Goal: Information Seeking & Learning: Learn about a topic

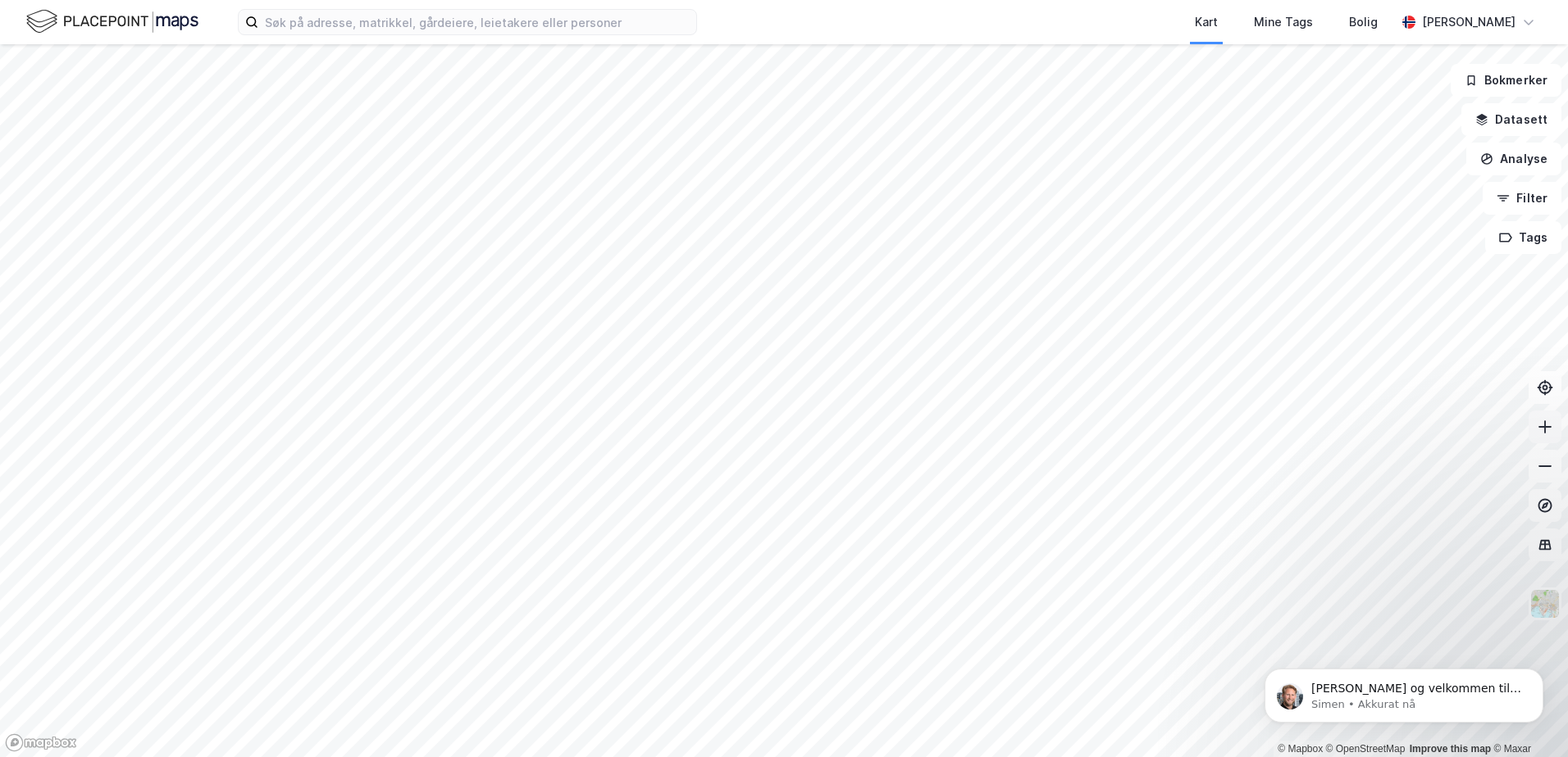
click at [1539, 430] on icon at bounding box center [1545, 427] width 16 height 16
click at [1549, 428] on icon at bounding box center [1545, 427] width 16 height 16
click at [1548, 467] on icon at bounding box center [1545, 466] width 16 height 16
click at [1540, 437] on button at bounding box center [1545, 427] width 33 height 33
click at [1274, 756] on html "Kart Mine Tags [PERSON_NAME] [PERSON_NAME] © Mapbox © OpenStreetMap Improve thi…" at bounding box center [784, 378] width 1568 height 757
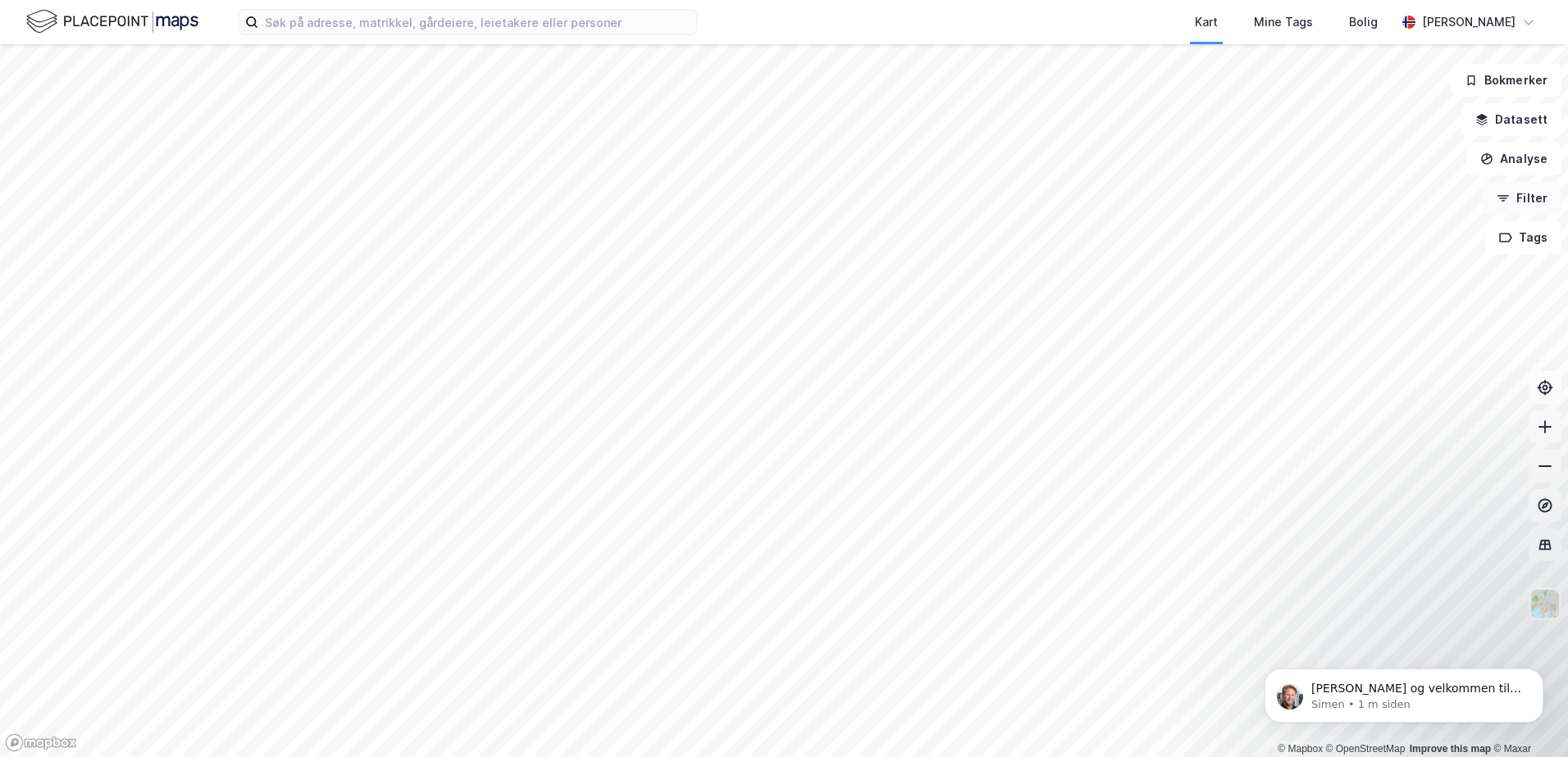
click at [1506, 210] on button "Filter" at bounding box center [1522, 198] width 79 height 33
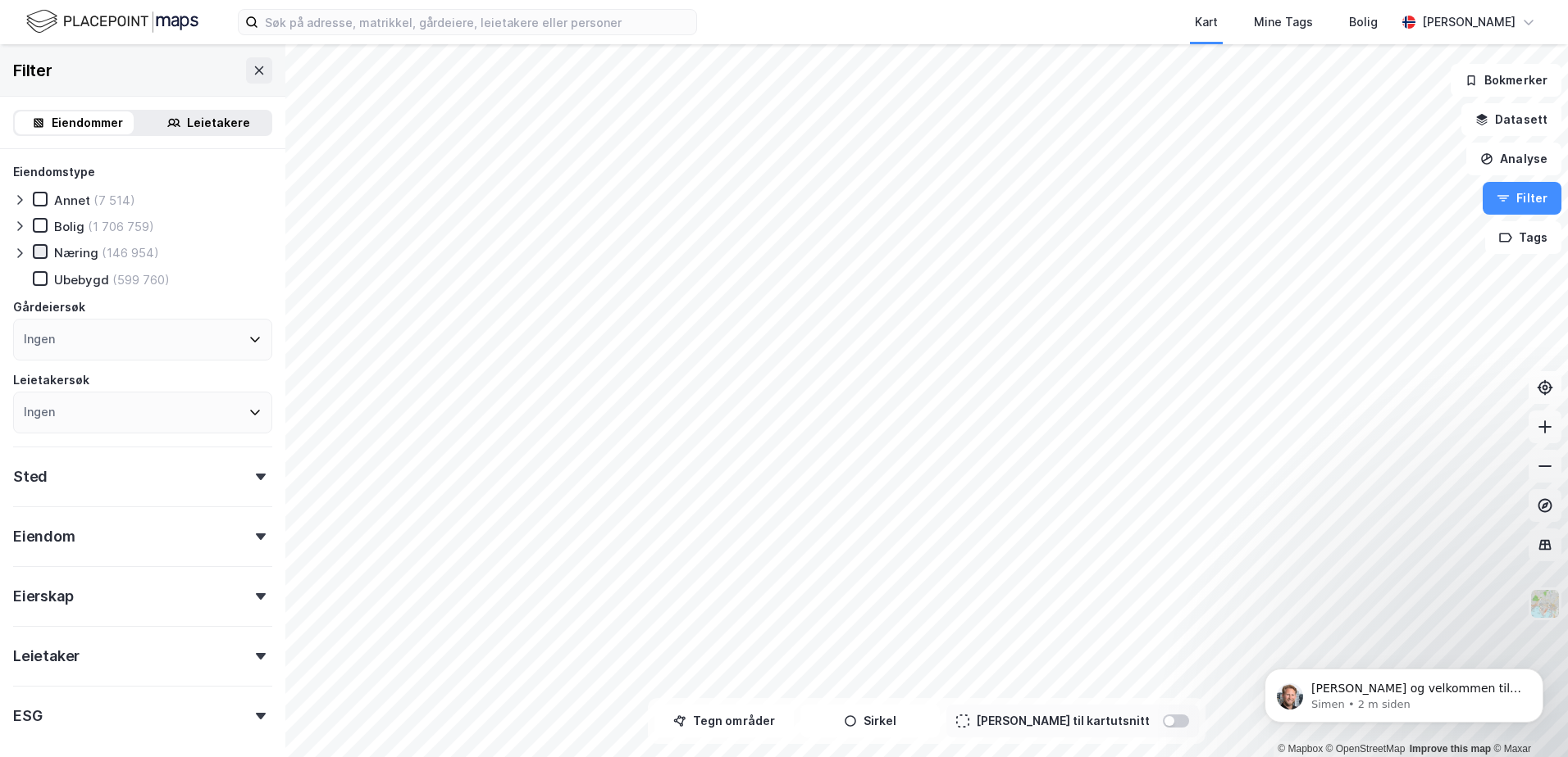
click at [41, 246] on icon at bounding box center [39, 251] width 11 height 11
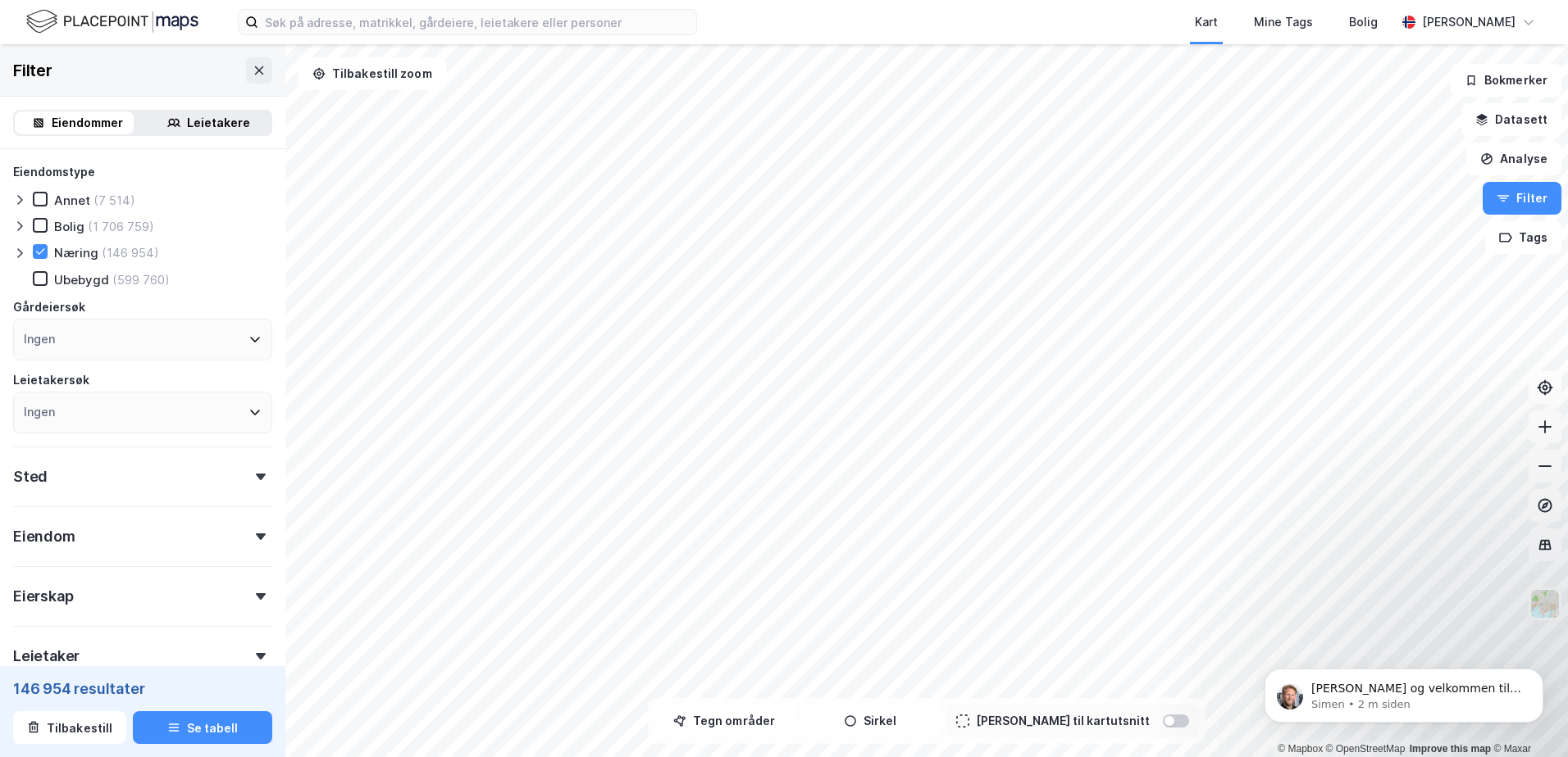
click at [78, 460] on div "Sted" at bounding box center [142, 470] width 259 height 47
click at [82, 401] on div "Ingen" at bounding box center [142, 412] width 259 height 42
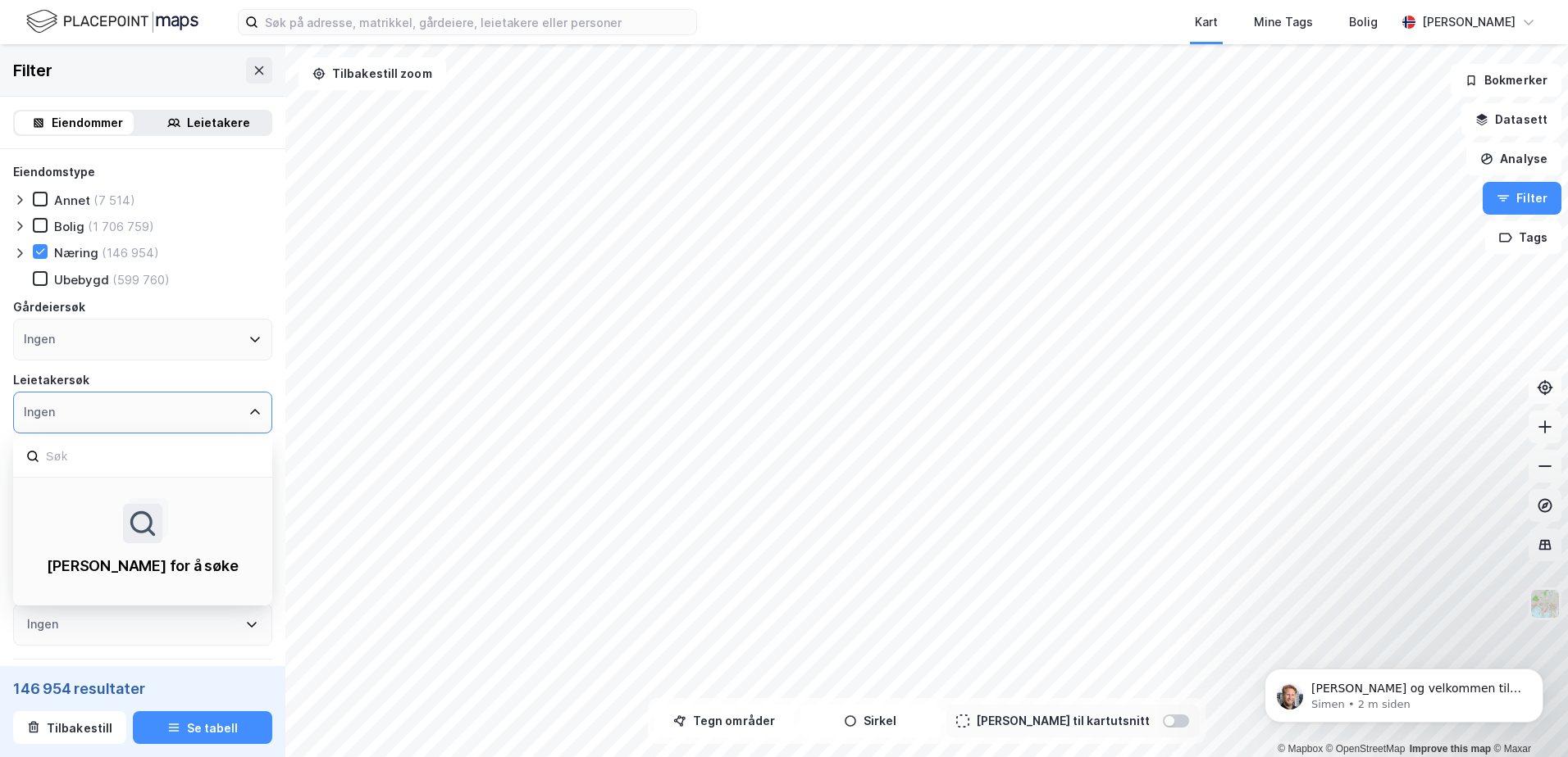
click at [126, 349] on div "Ingen" at bounding box center [142, 340] width 259 height 42
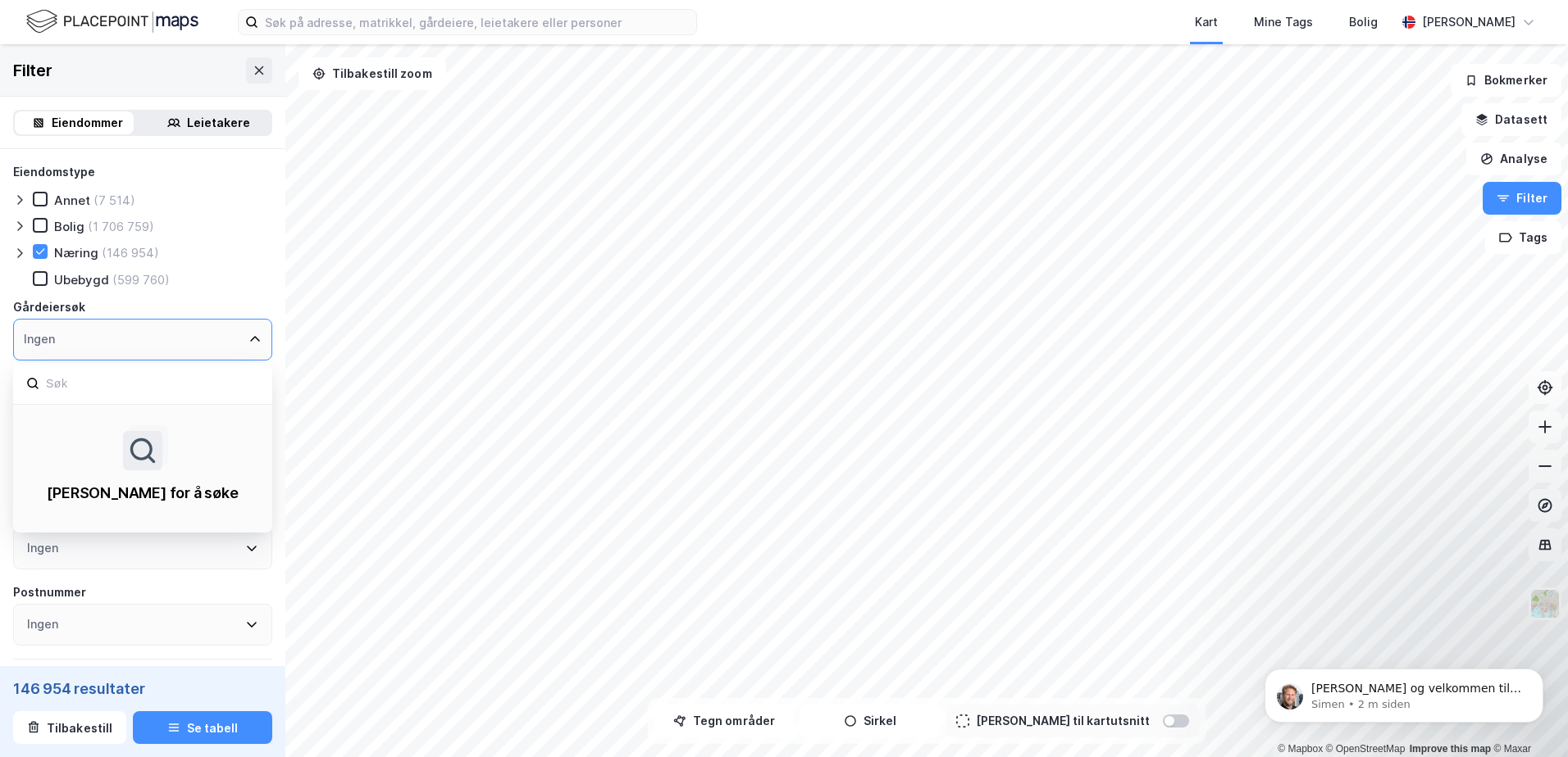
click at [126, 349] on div "Ingen" at bounding box center [142, 340] width 259 height 42
click at [248, 340] on icon at bounding box center [254, 339] width 13 height 13
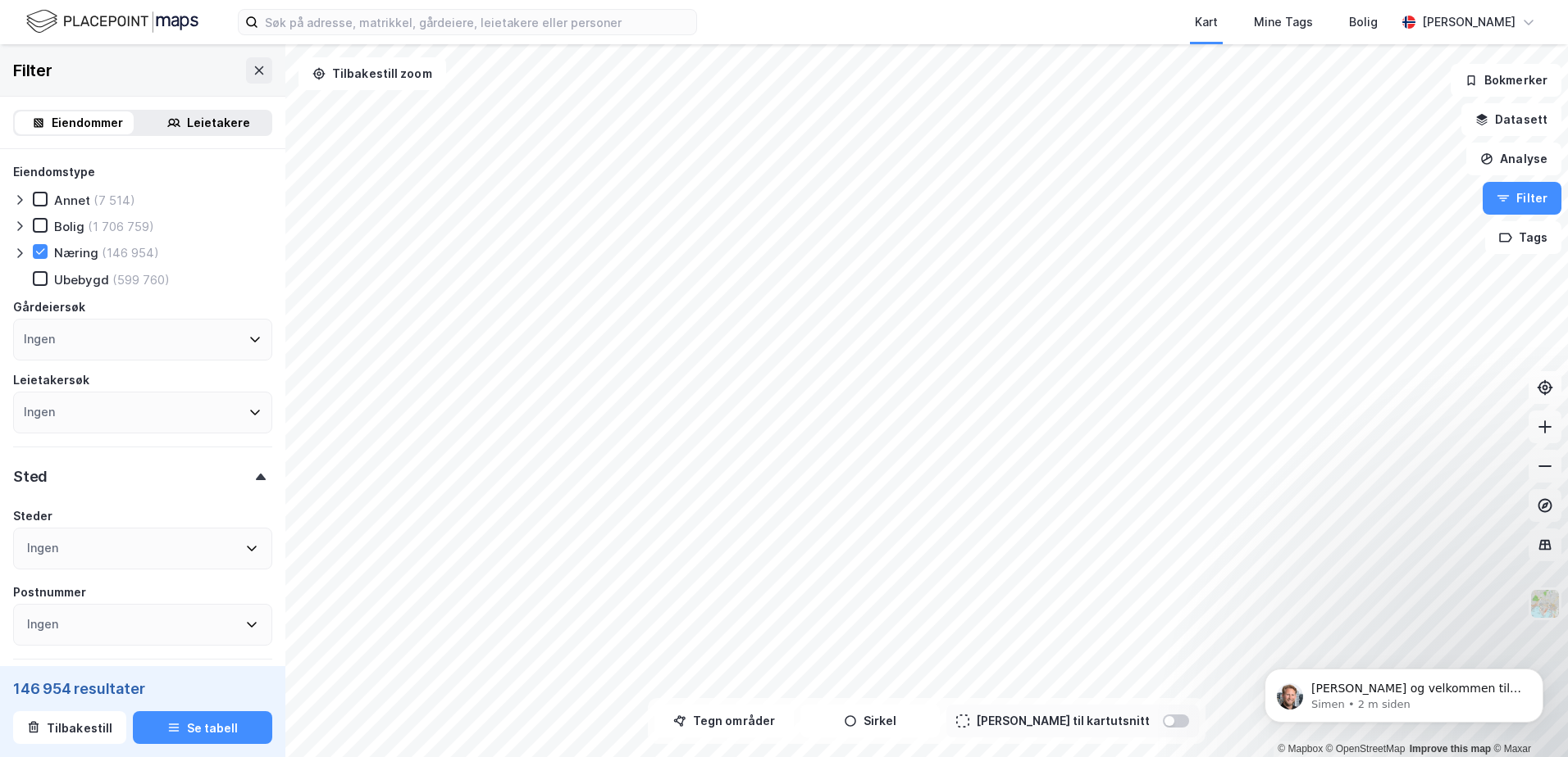
click at [245, 622] on icon at bounding box center [251, 624] width 13 height 13
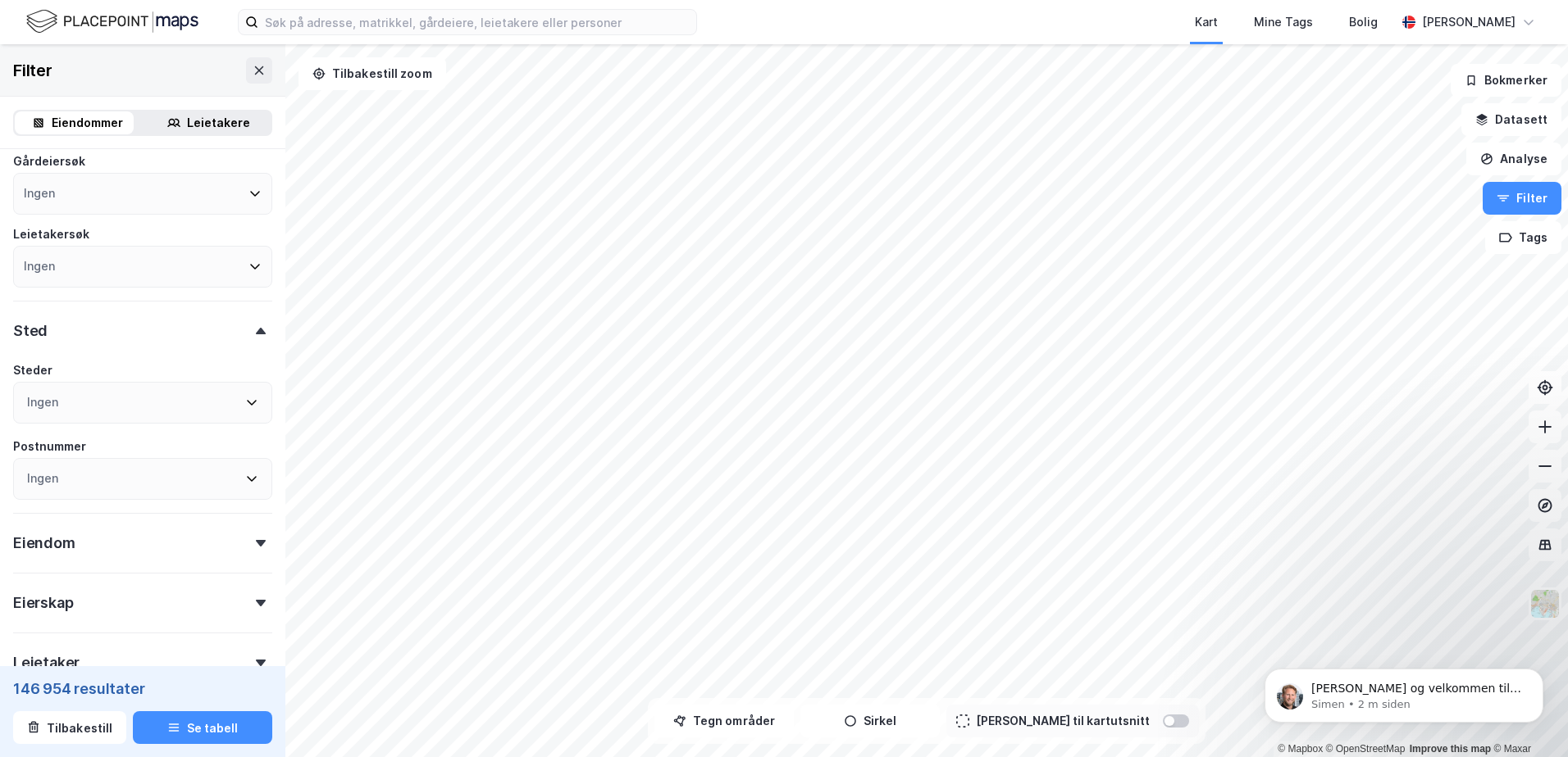
scroll to position [147, 0]
click at [52, 396] on div "Ingen" at bounding box center [43, 401] width 31 height 20
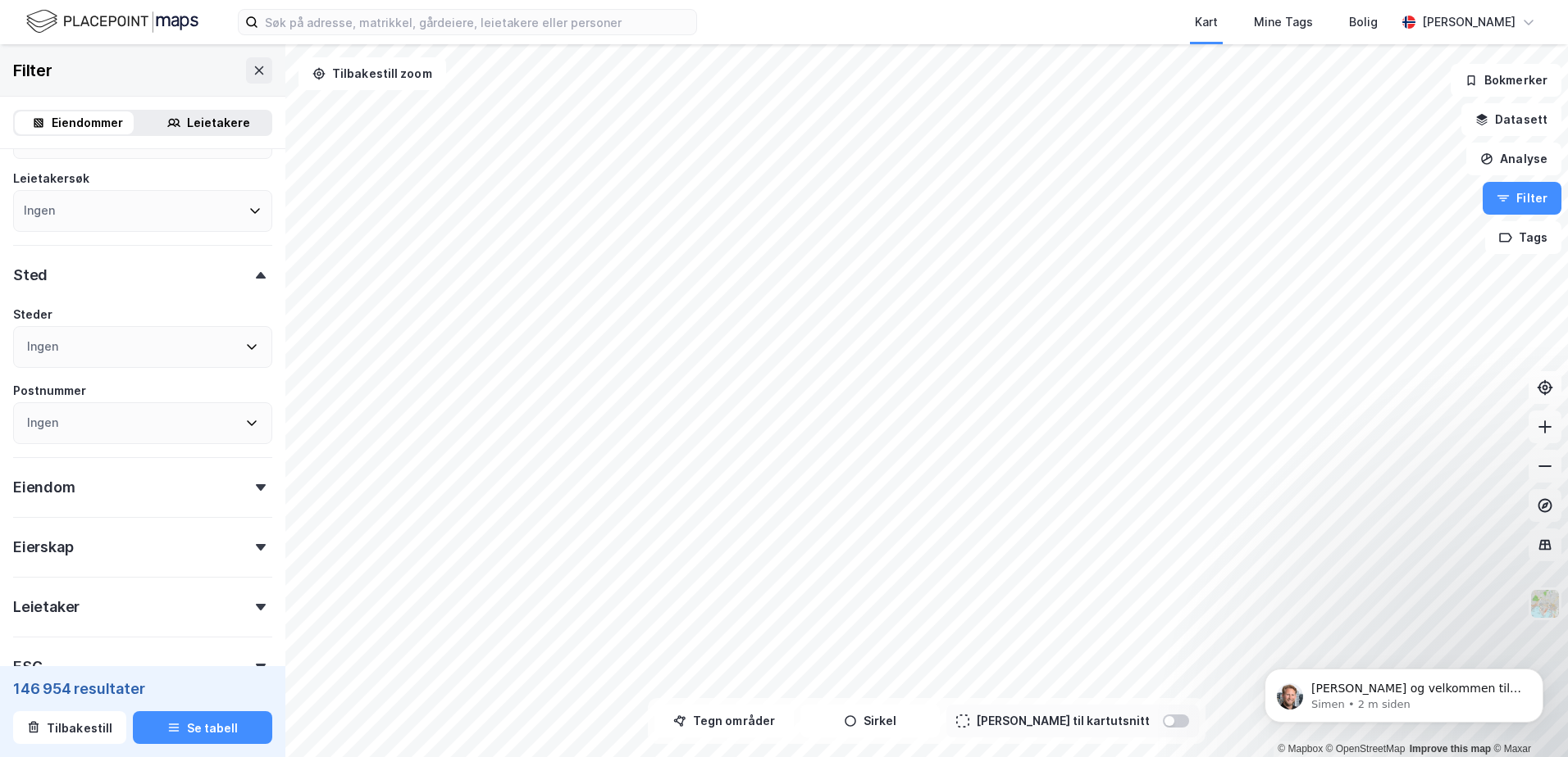
scroll to position [182, 0]
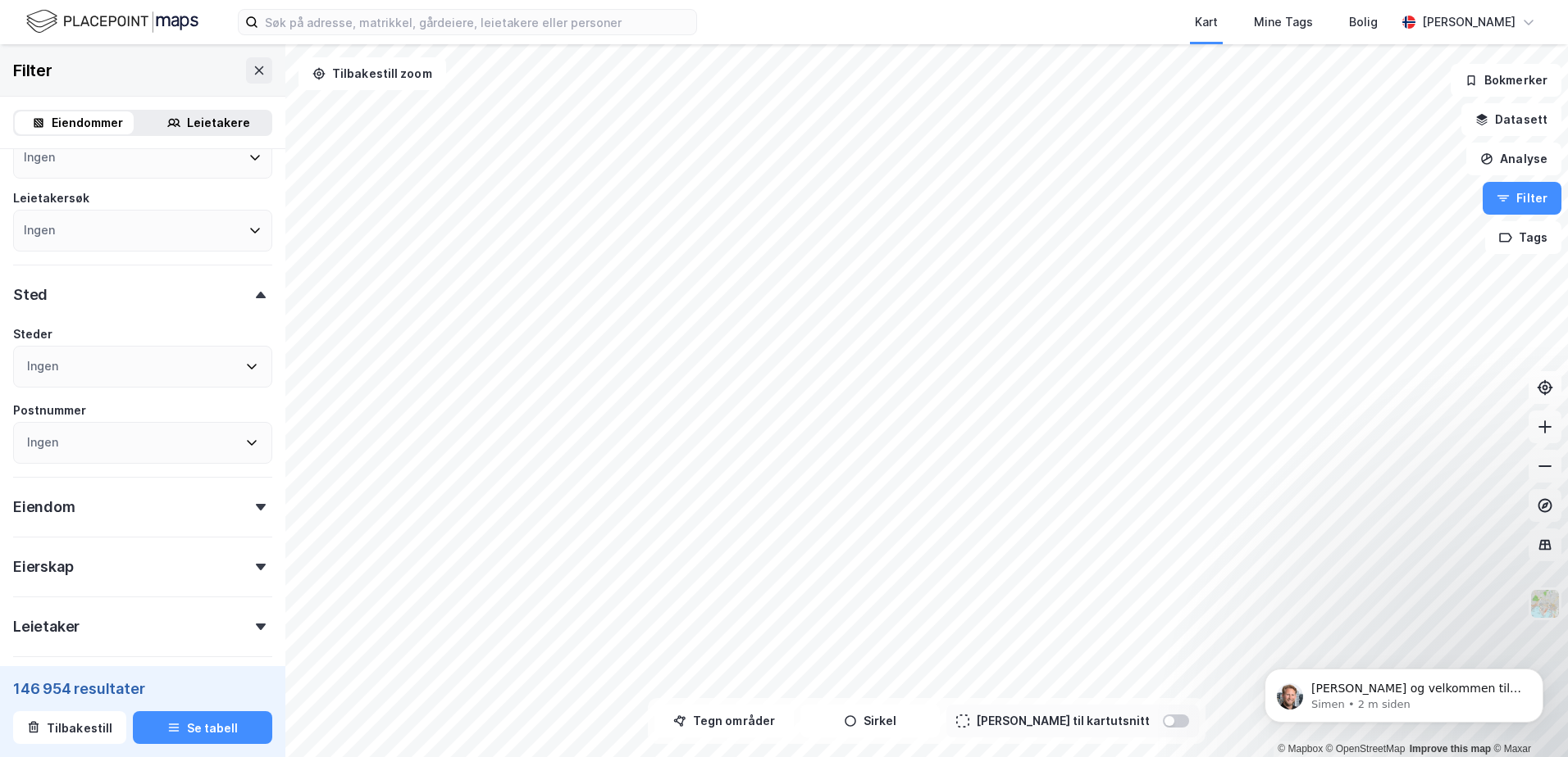
click at [70, 356] on div "Ingen" at bounding box center [142, 366] width 259 height 42
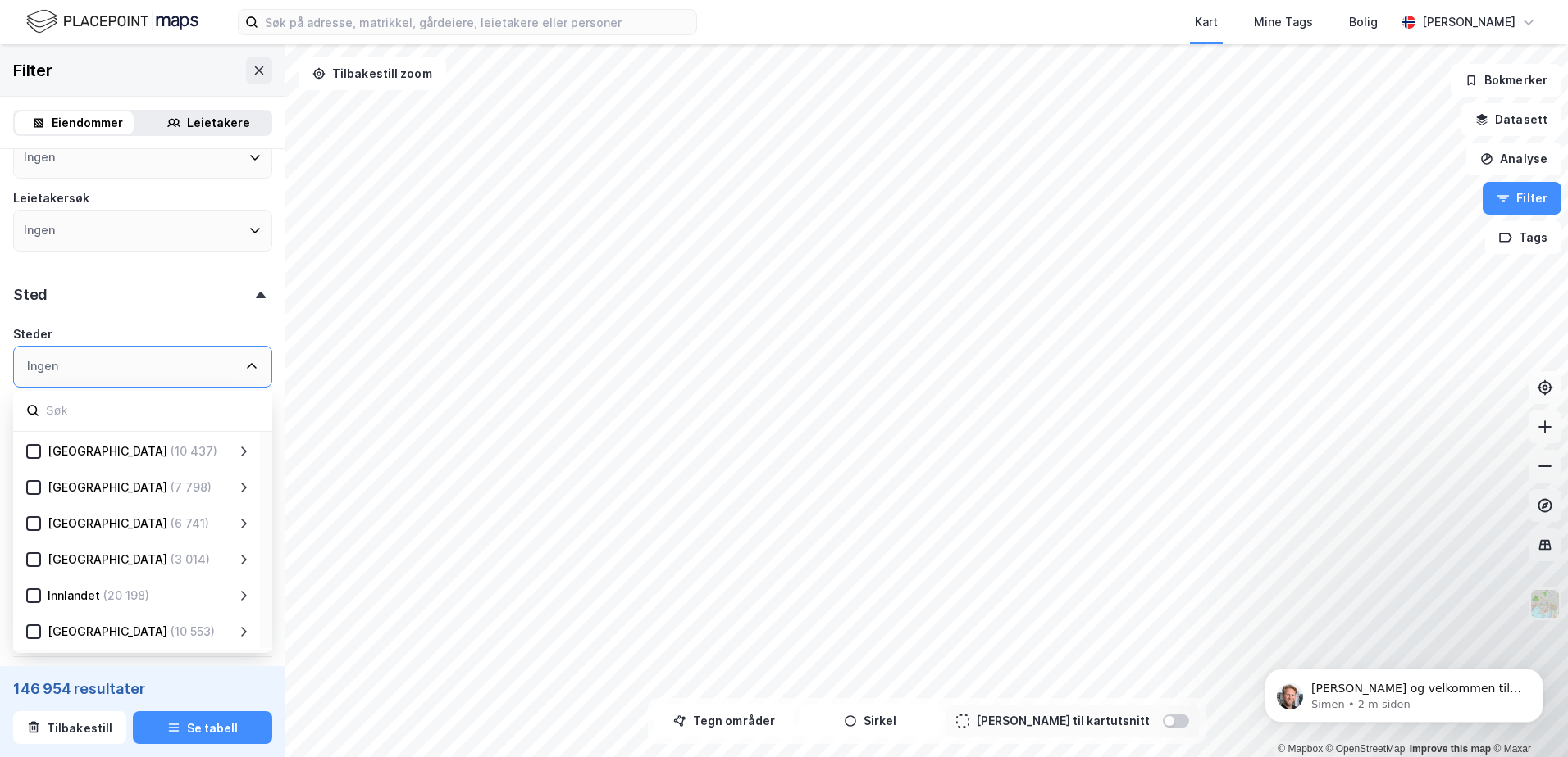
click at [55, 364] on div "Ingen" at bounding box center [43, 366] width 31 height 20
click at [31, 412] on icon at bounding box center [33, 410] width 13 height 13
click at [48, 413] on input at bounding box center [151, 411] width 215 height 22
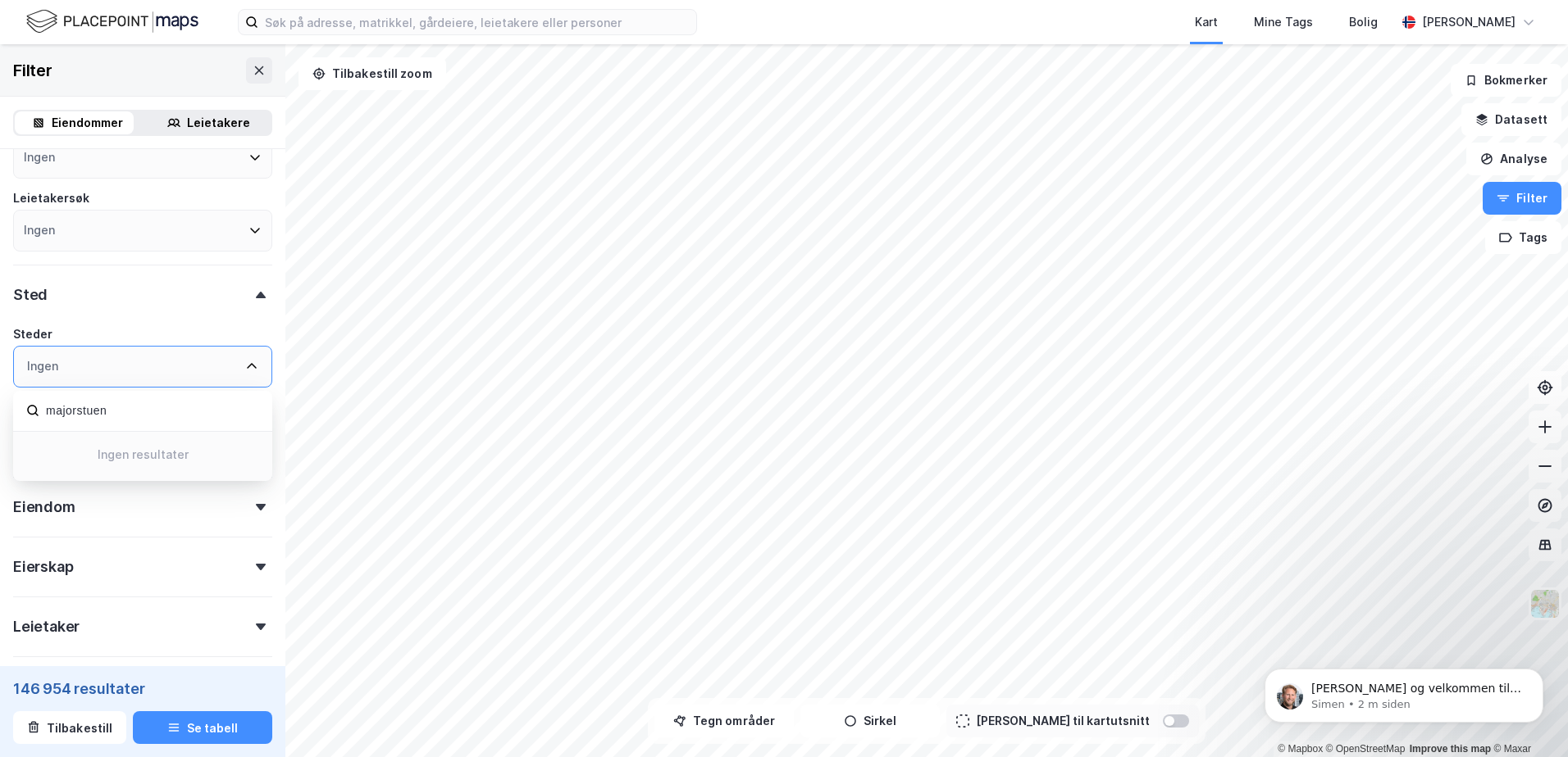
drag, startPoint x: 145, startPoint y: 413, endPoint x: 36, endPoint y: 408, distance: 109.1
click at [36, 408] on div "majorstuen" at bounding box center [142, 411] width 259 height 41
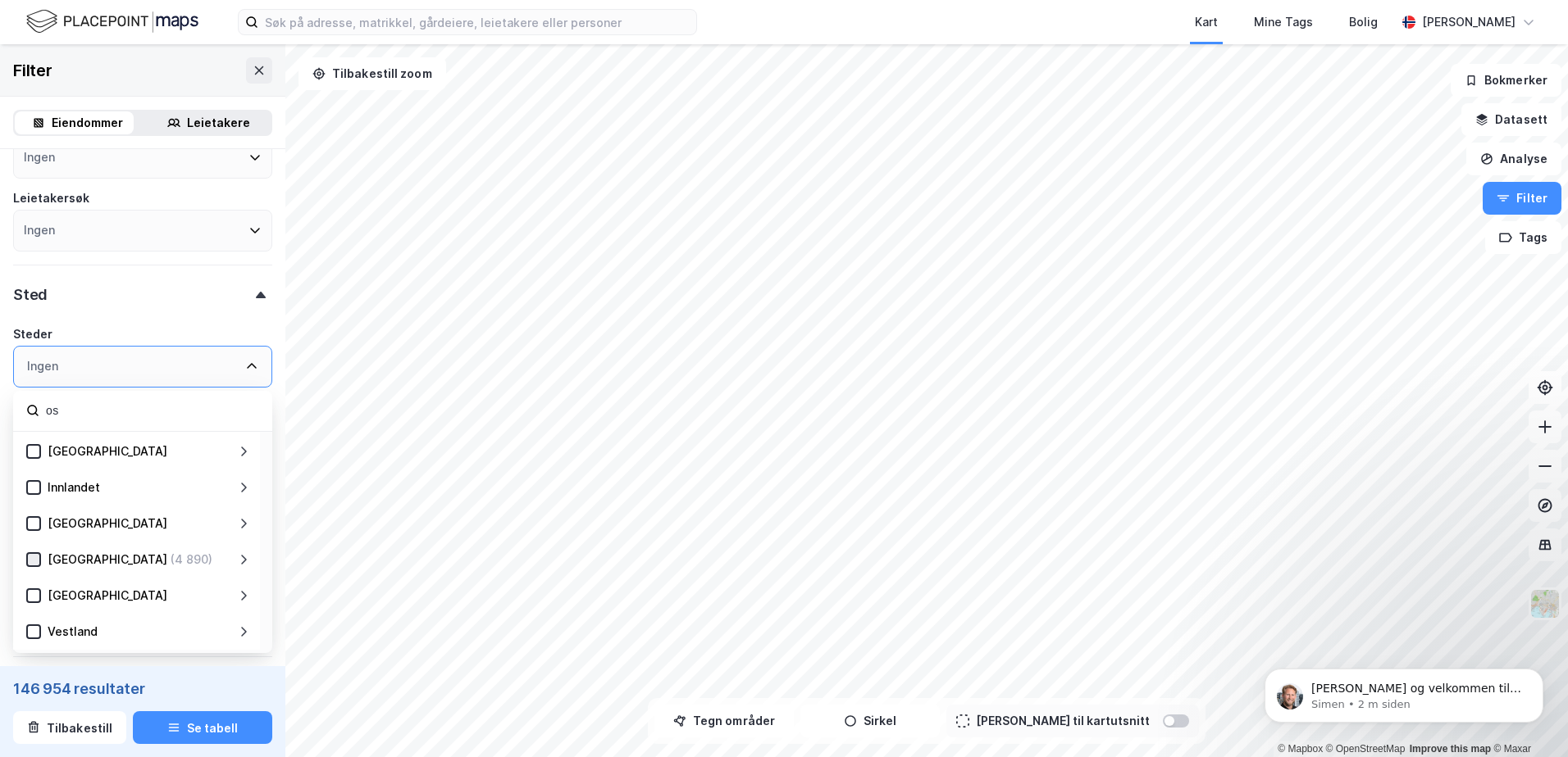
type input "os"
click at [36, 559] on icon at bounding box center [33, 559] width 9 height 6
click at [243, 558] on icon at bounding box center [243, 559] width 13 height 13
click at [241, 590] on icon at bounding box center [243, 595] width 13 height 13
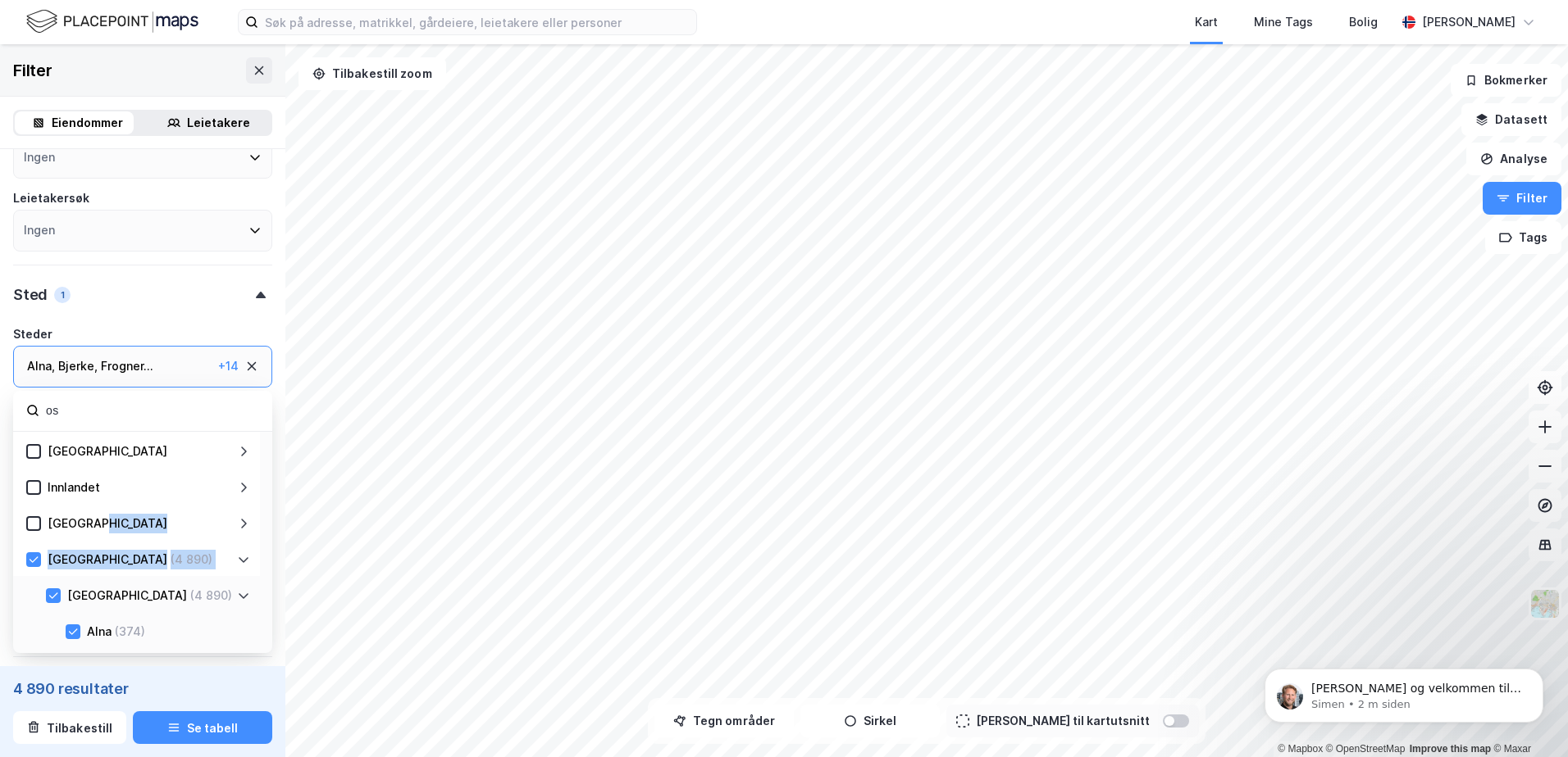
drag, startPoint x: 154, startPoint y: 578, endPoint x: 163, endPoint y: 518, distance: 60.7
click at [73, 629] on icon at bounding box center [73, 631] width 11 height 11
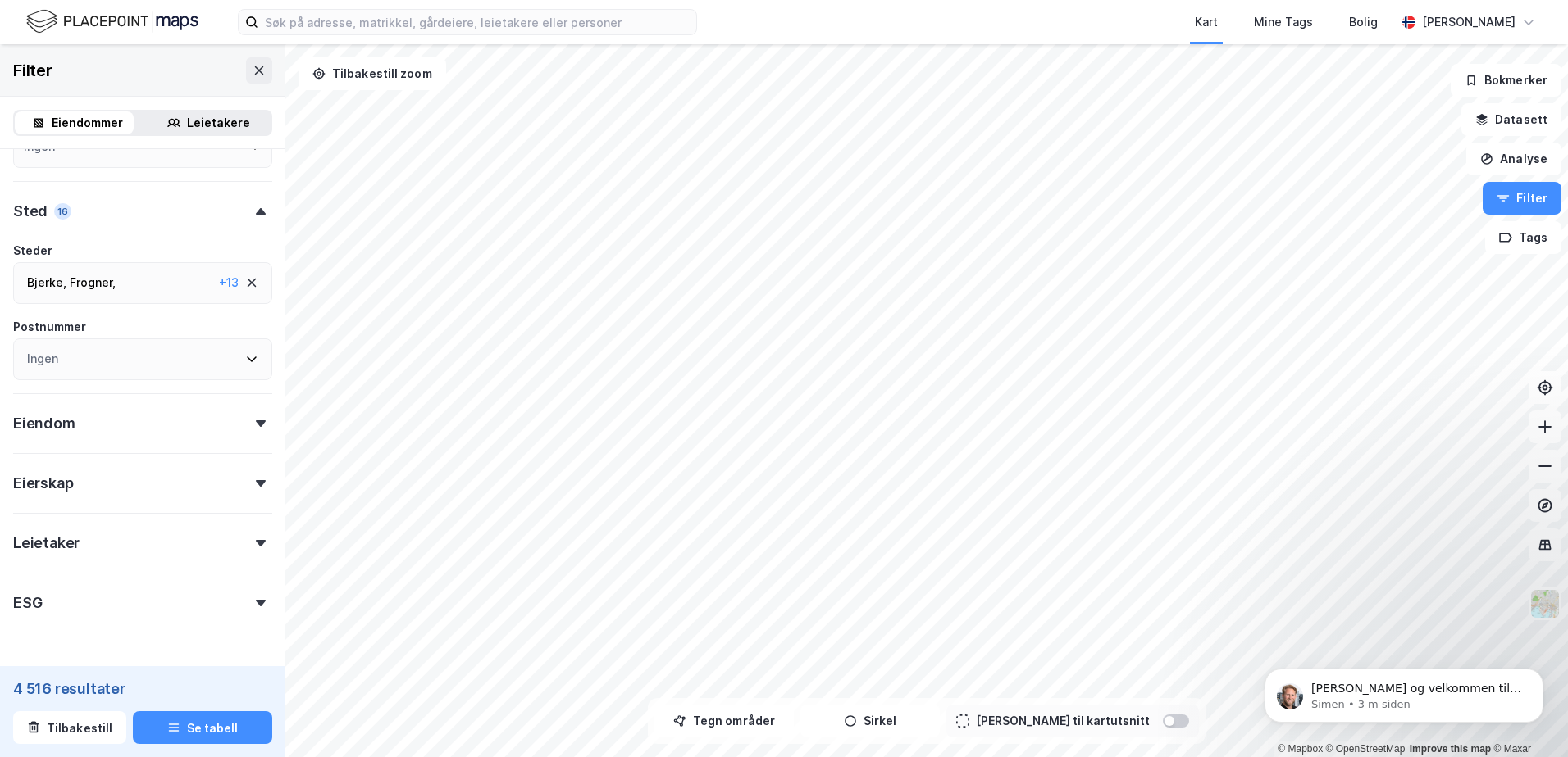
scroll to position [270, 0]
click at [219, 277] on div "+ 13" at bounding box center [229, 277] width 20 height 20
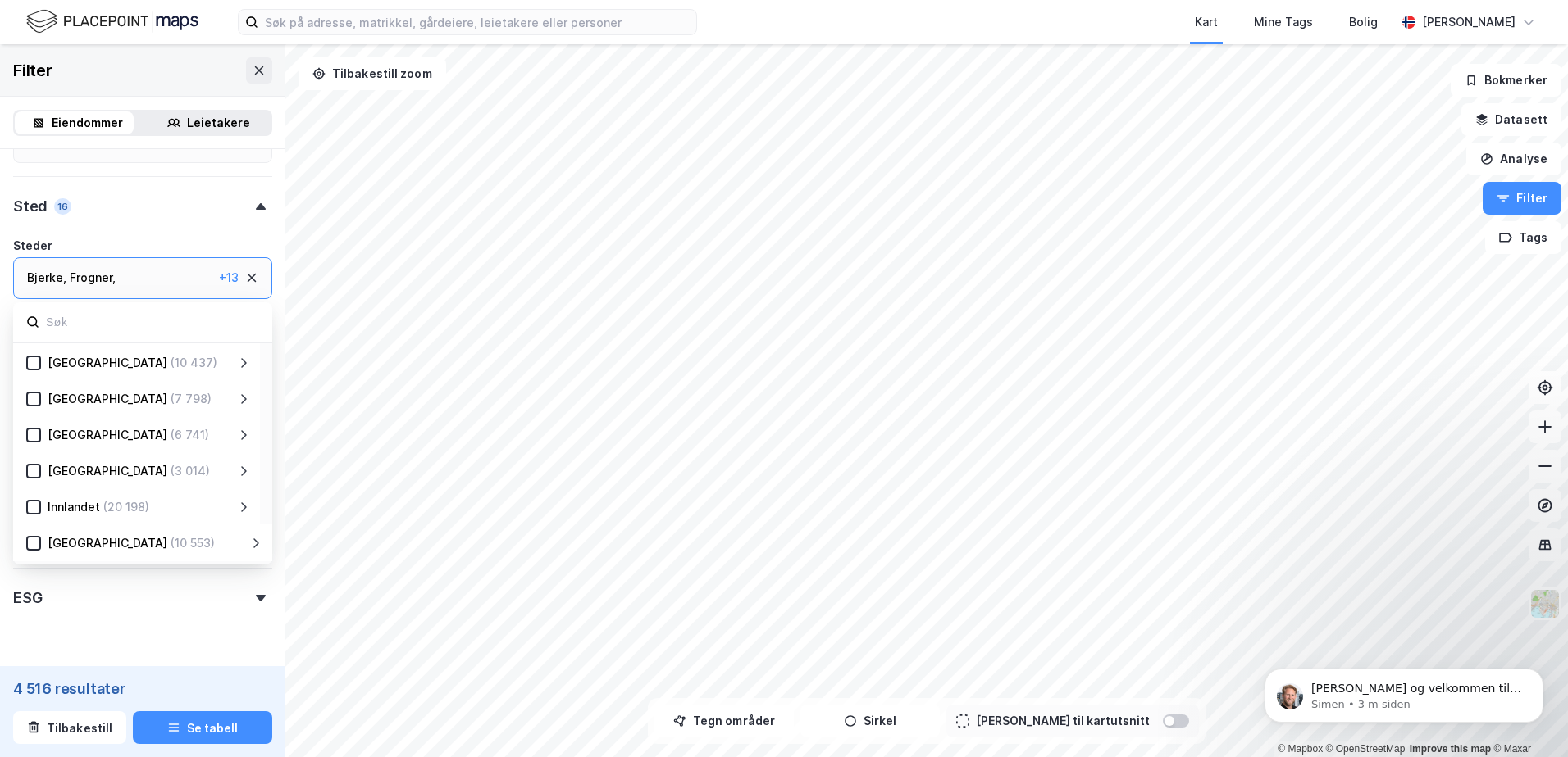
click at [147, 291] on div "Gamle [GEOGRAPHIC_DATA] ..." at bounding box center [112, 300] width 169 height 20
click at [146, 291] on div "Gamle [GEOGRAPHIC_DATA] ..." at bounding box center [112, 300] width 169 height 20
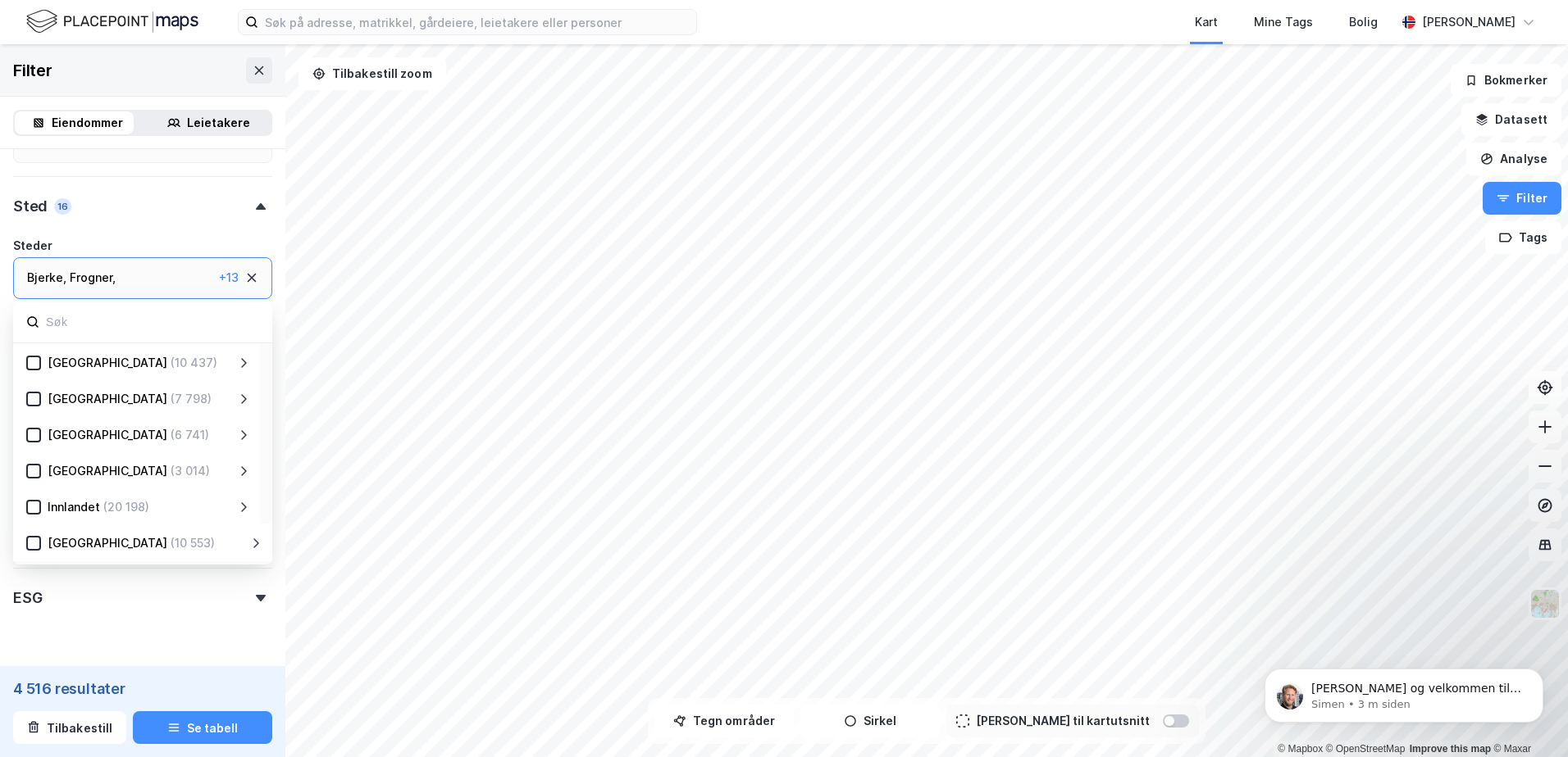
click at [247, 275] on icon at bounding box center [252, 278] width 9 height 9
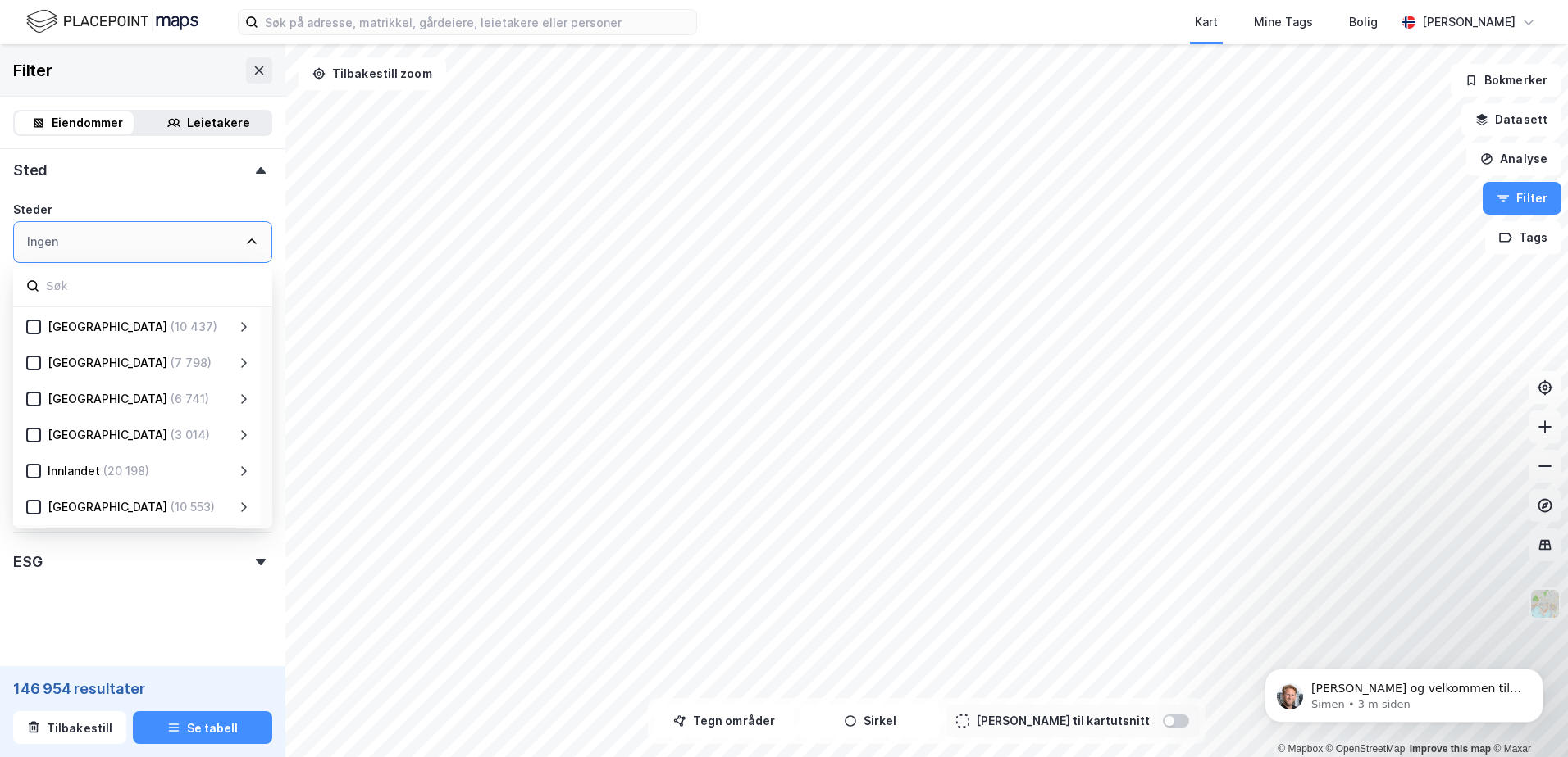
scroll to position [314, 0]
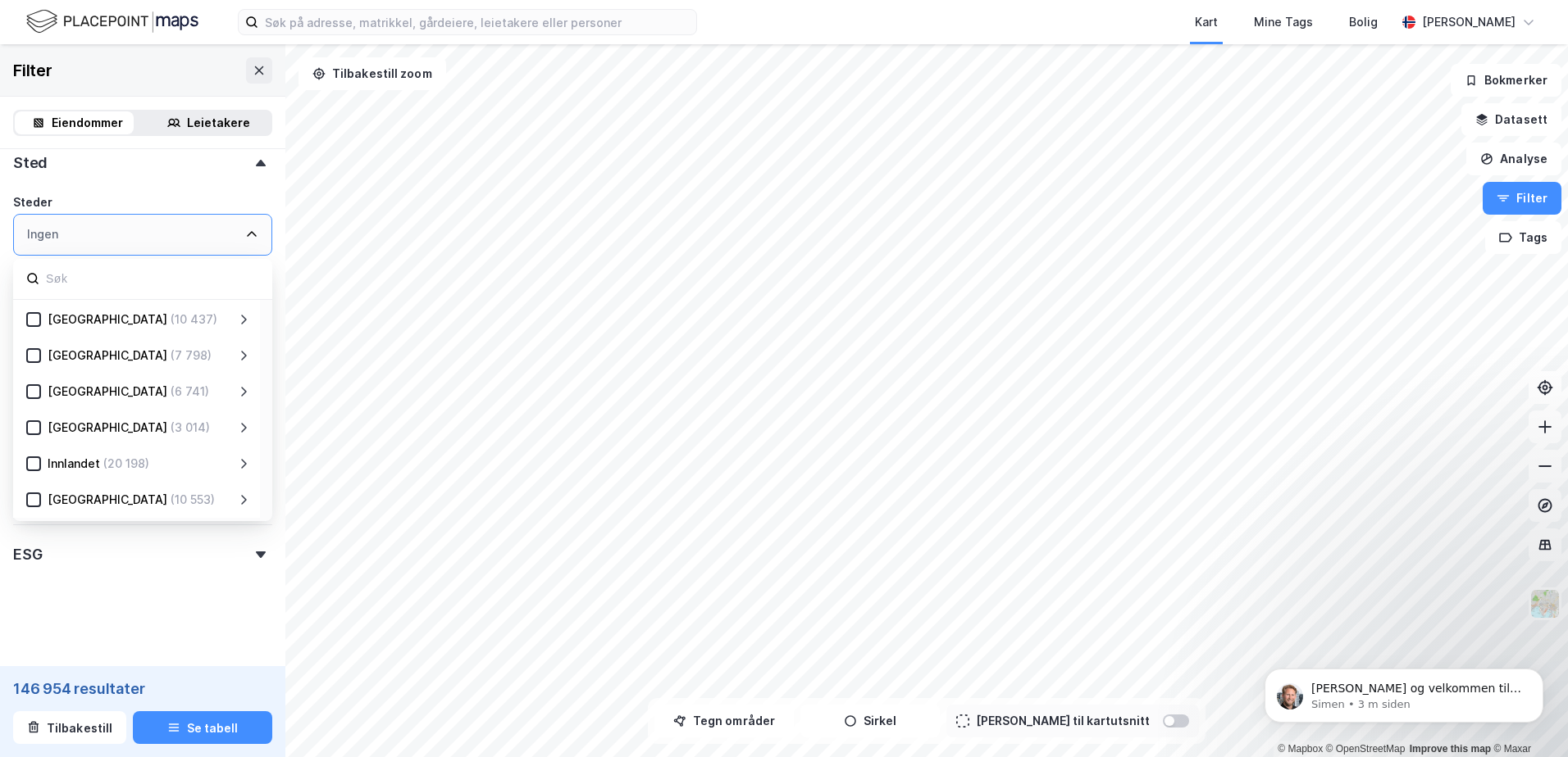
click at [75, 239] on div "Ingen" at bounding box center [142, 234] width 259 height 42
click at [68, 281] on input at bounding box center [151, 279] width 215 height 22
type input "[GEOGRAPHIC_DATA]"
click at [74, 465] on icon at bounding box center [73, 464] width 11 height 11
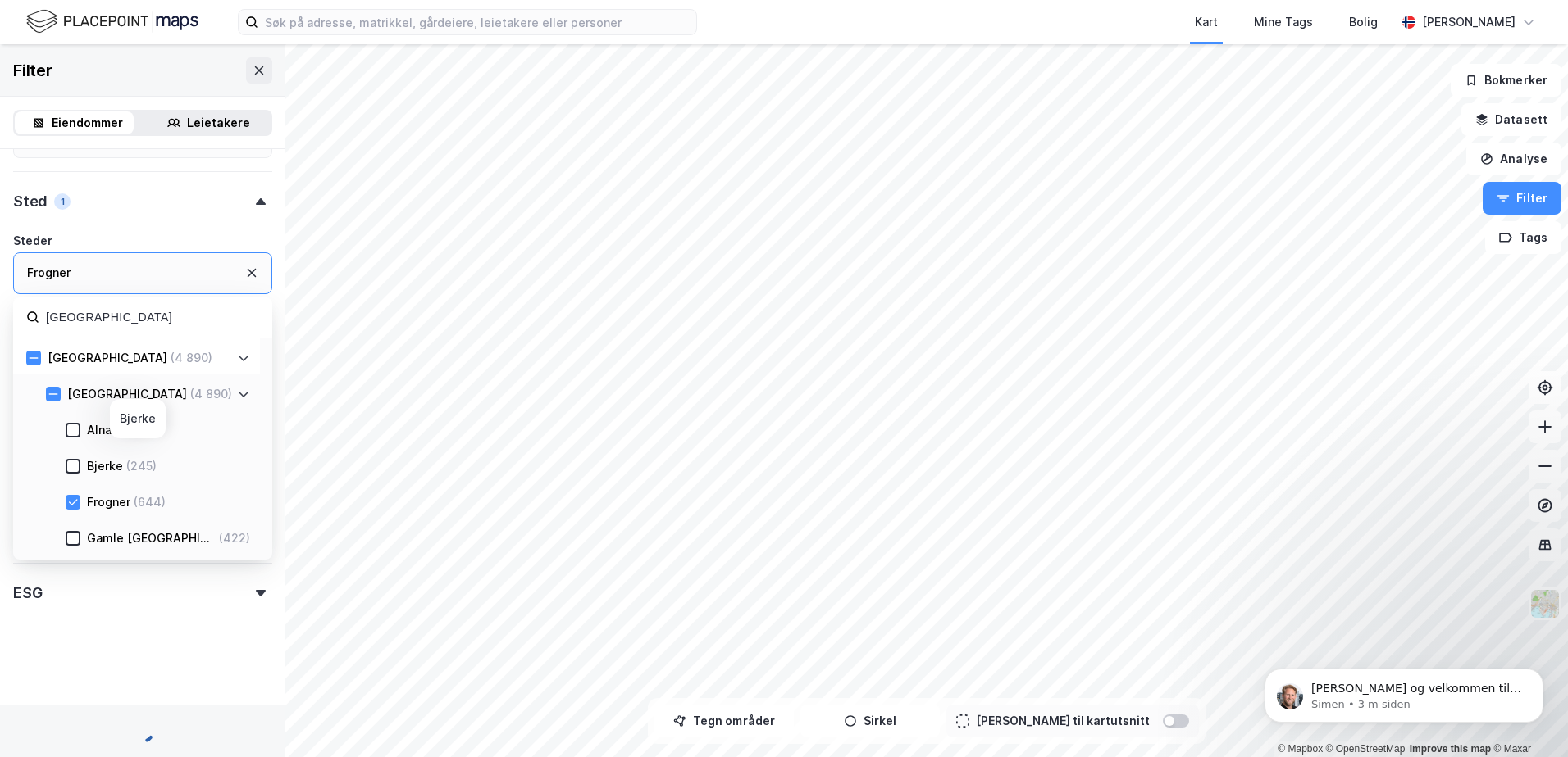
scroll to position [314, 0]
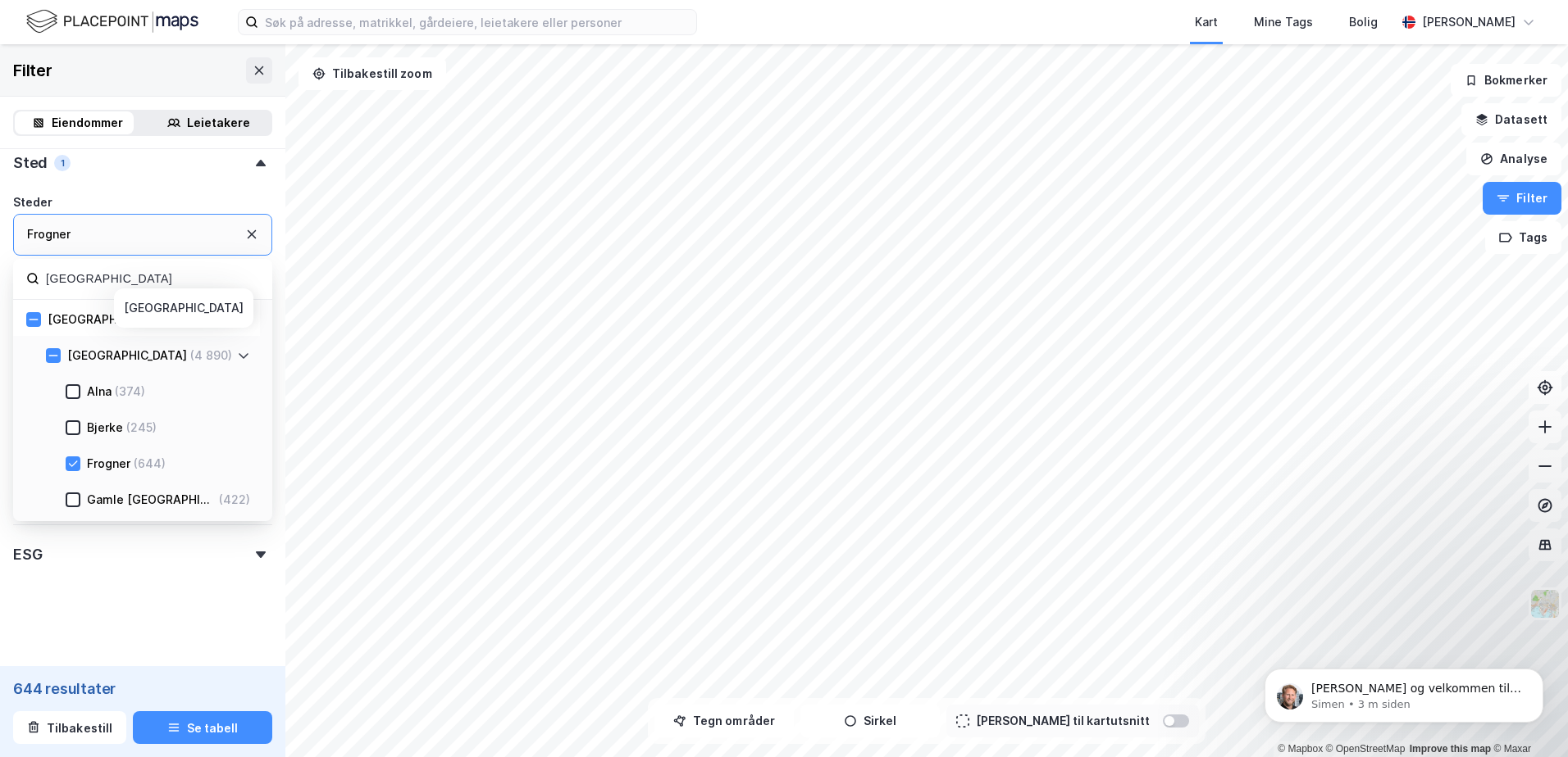
click at [244, 358] on icon at bounding box center [243, 356] width 9 height 6
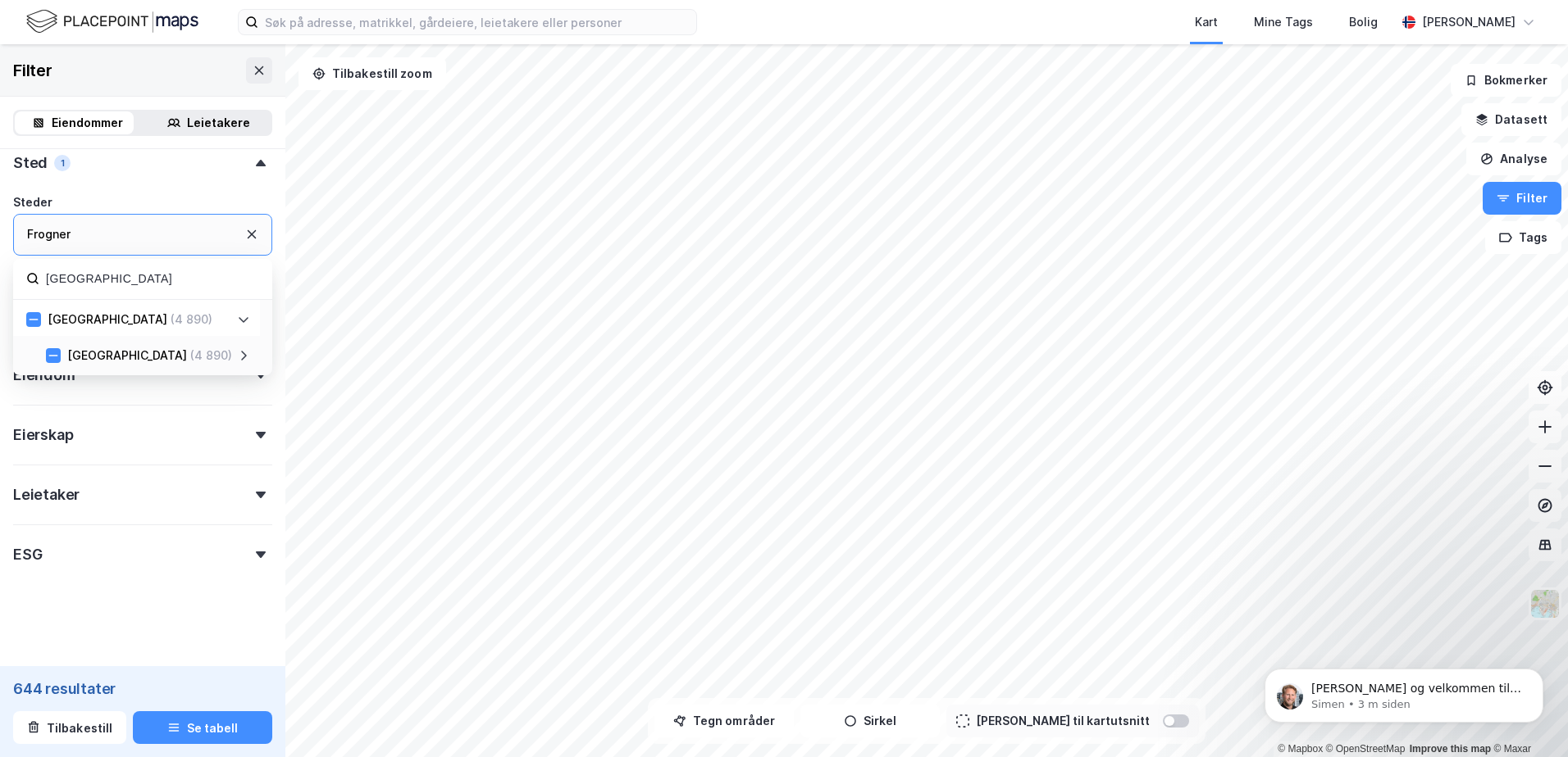
click at [244, 360] on icon at bounding box center [243, 355] width 13 height 13
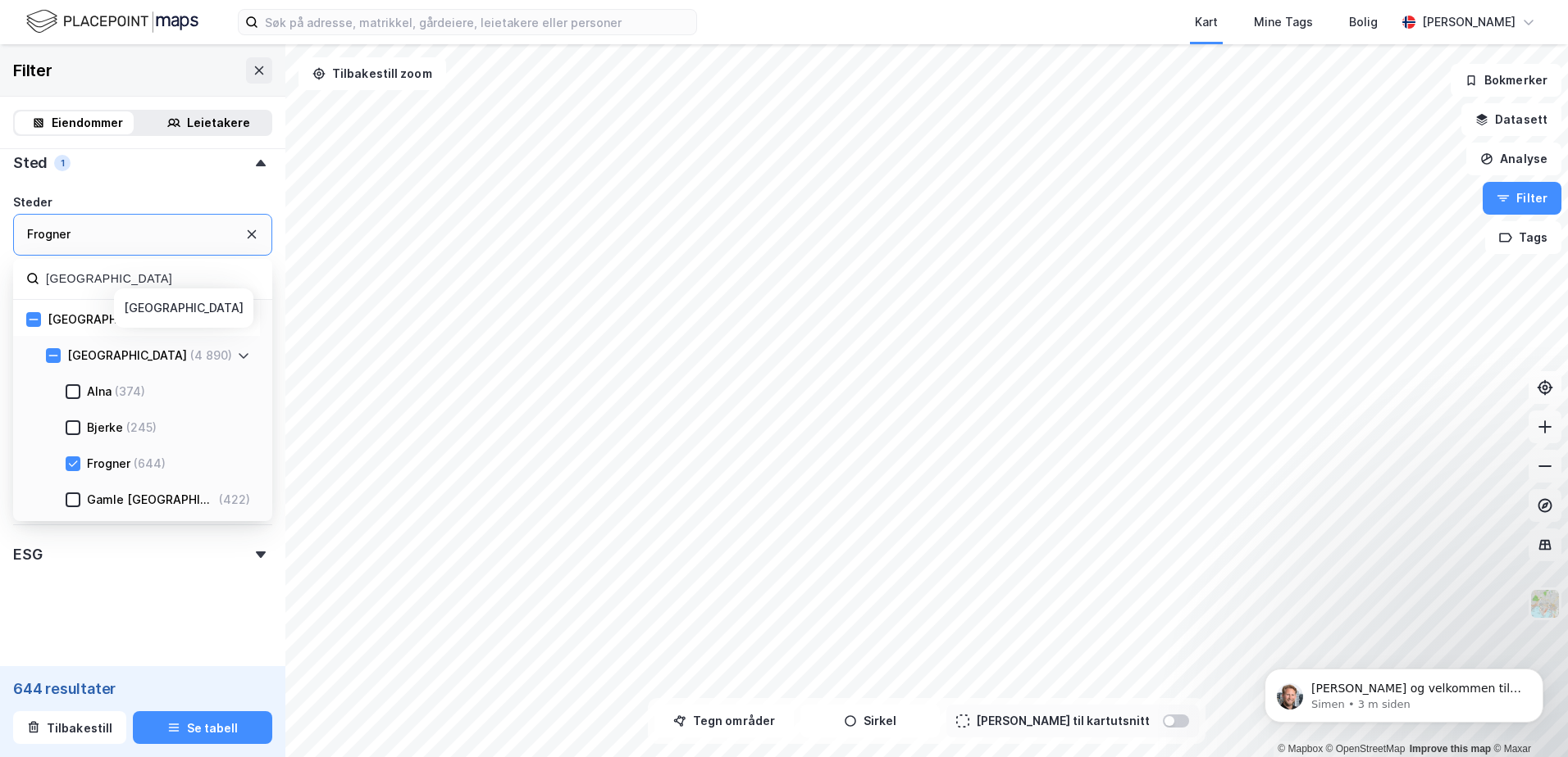
click at [240, 354] on icon at bounding box center [243, 356] width 9 height 6
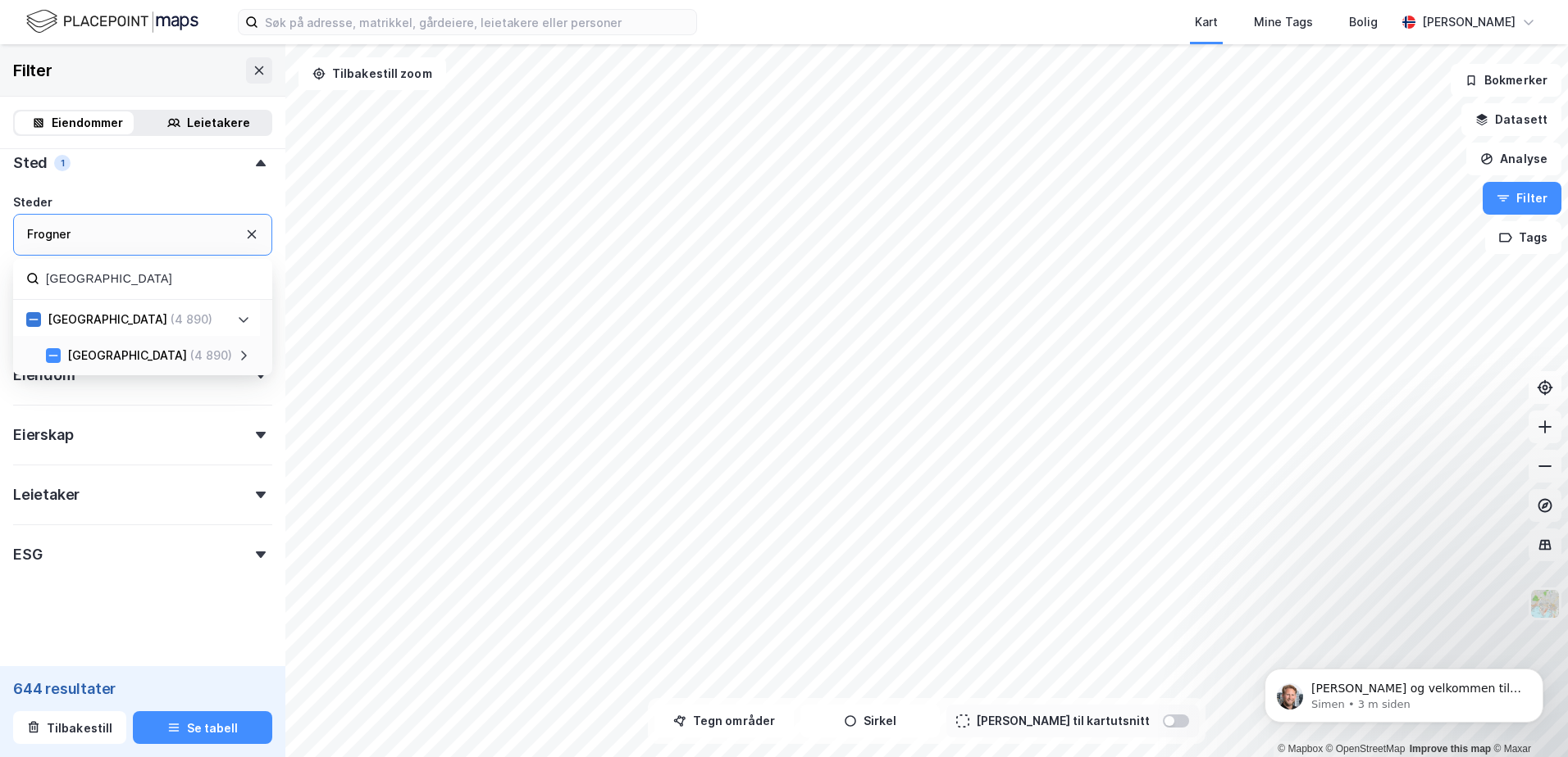
click at [35, 322] on icon at bounding box center [33, 319] width 11 height 11
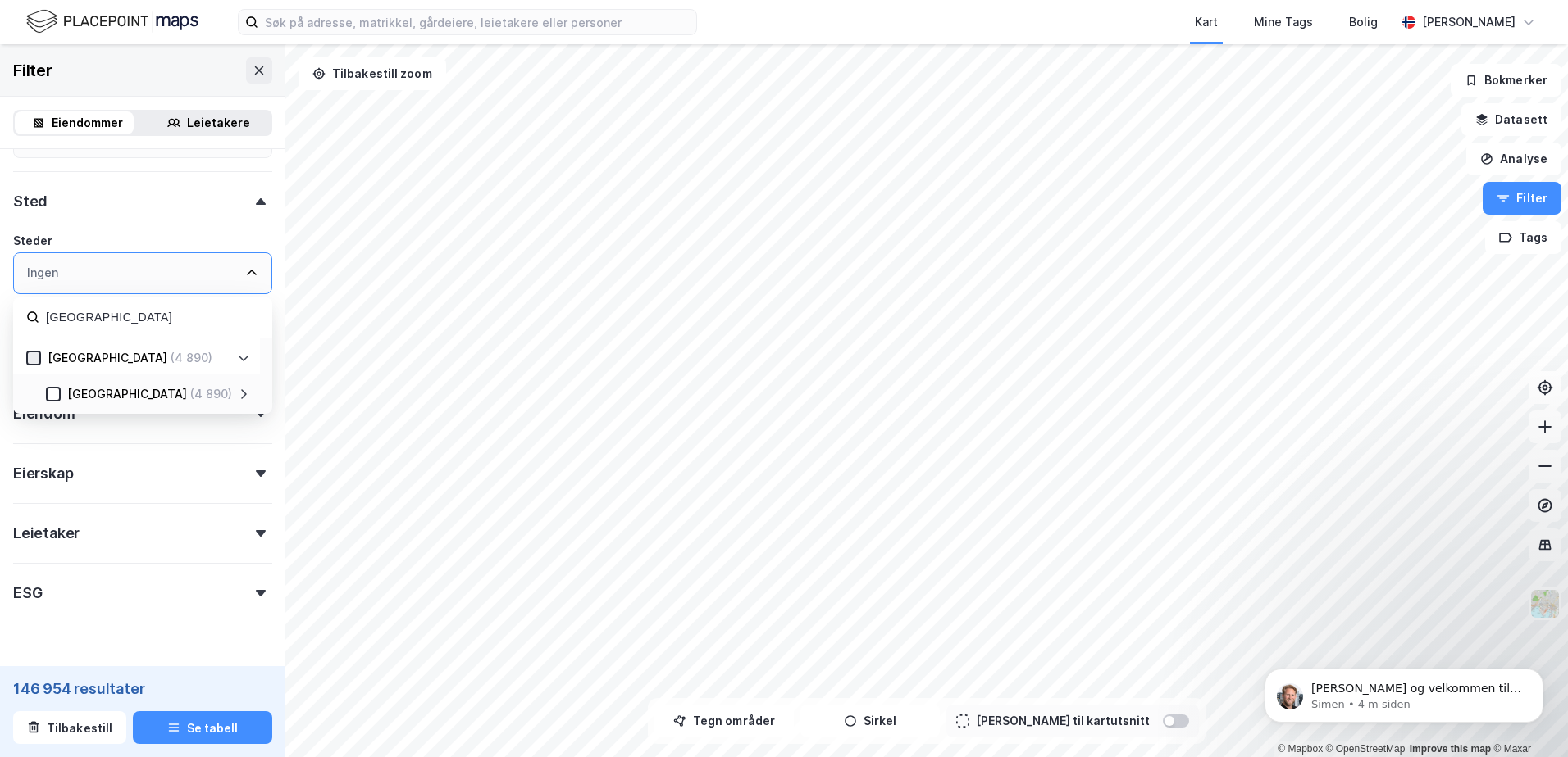
scroll to position [314, 0]
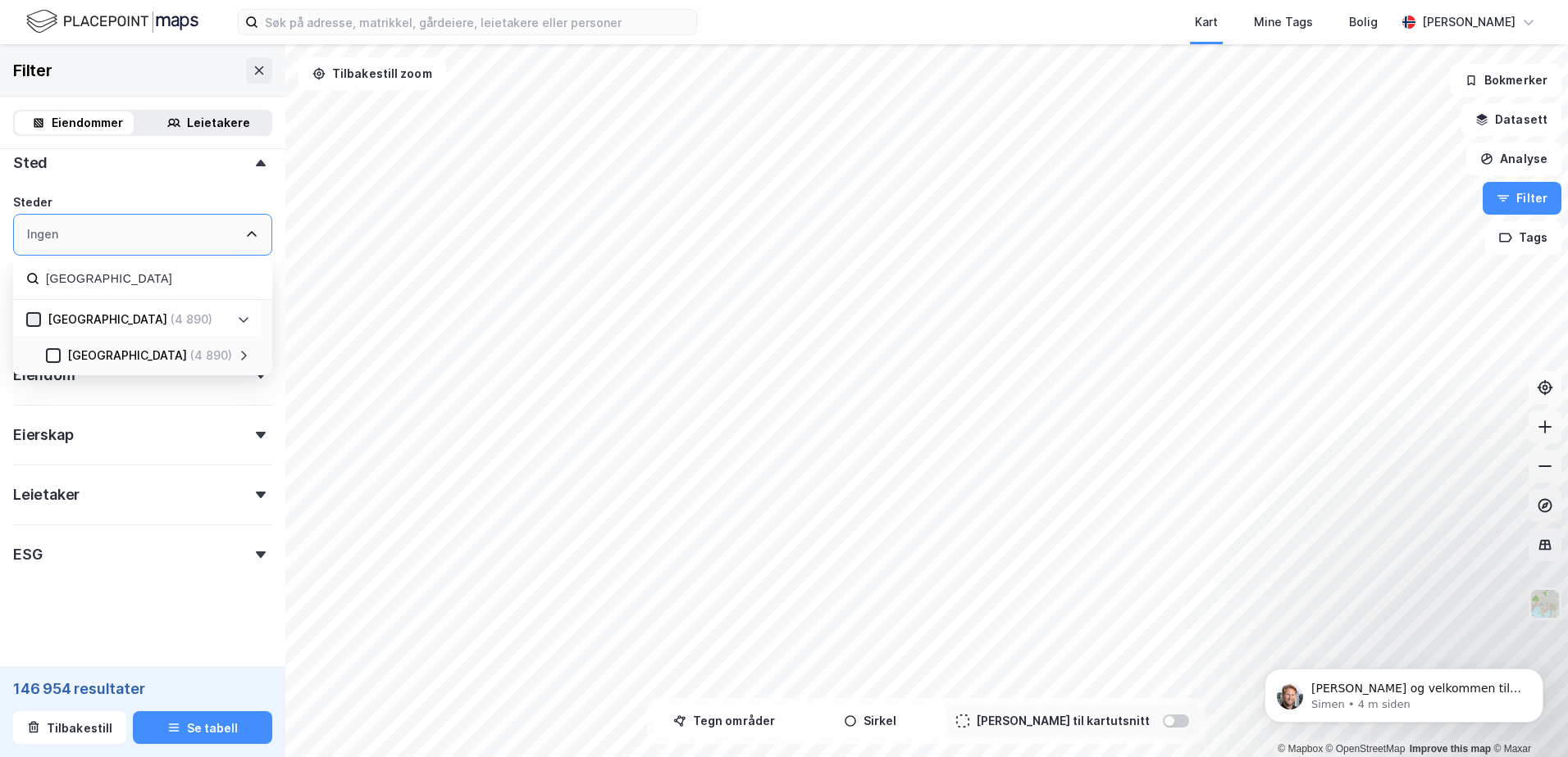
click at [246, 356] on icon at bounding box center [244, 355] width 6 height 9
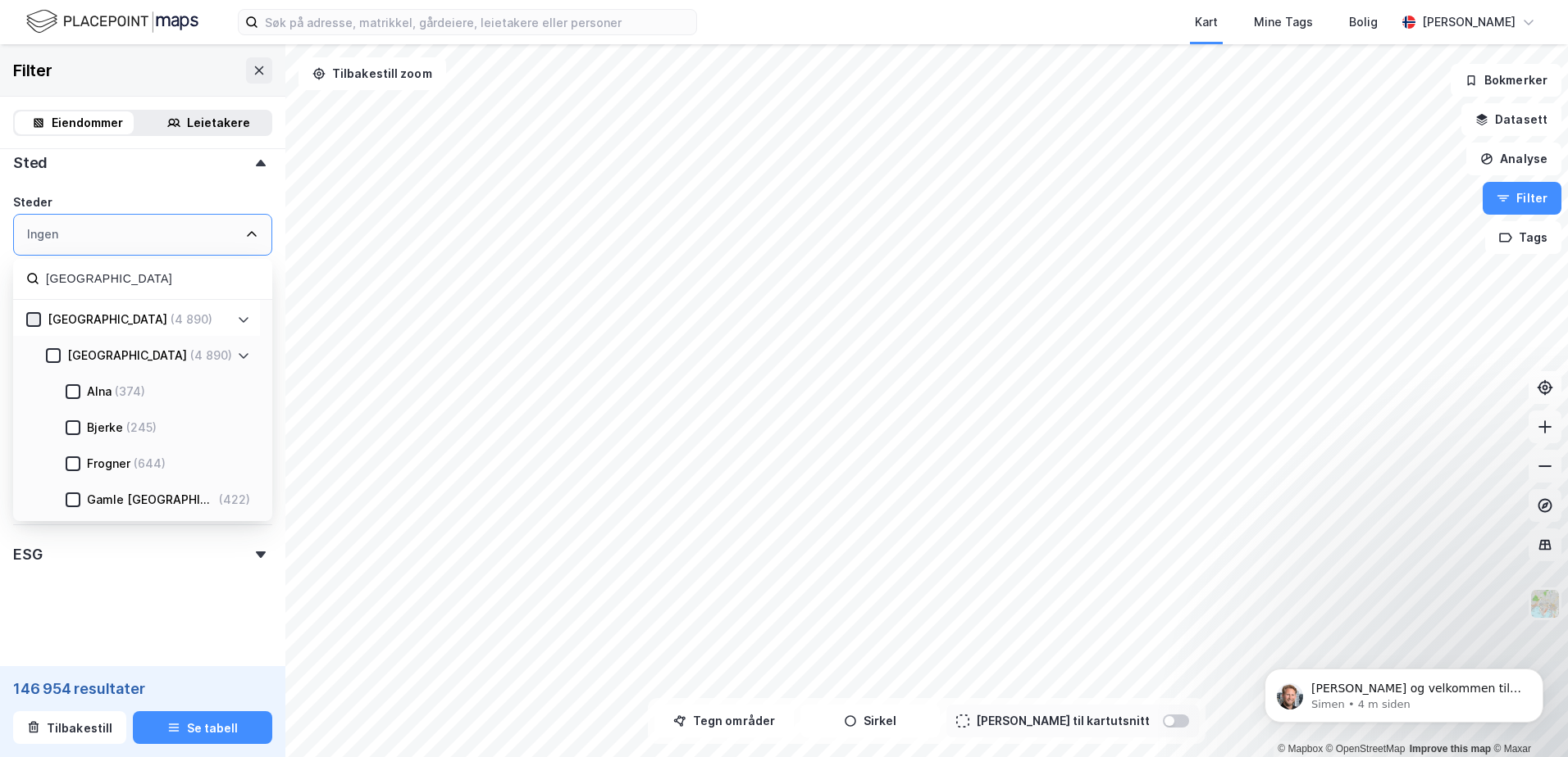
click at [252, 510] on div "Gamle [GEOGRAPHIC_DATA] (422)" at bounding box center [136, 498] width 246 height 36
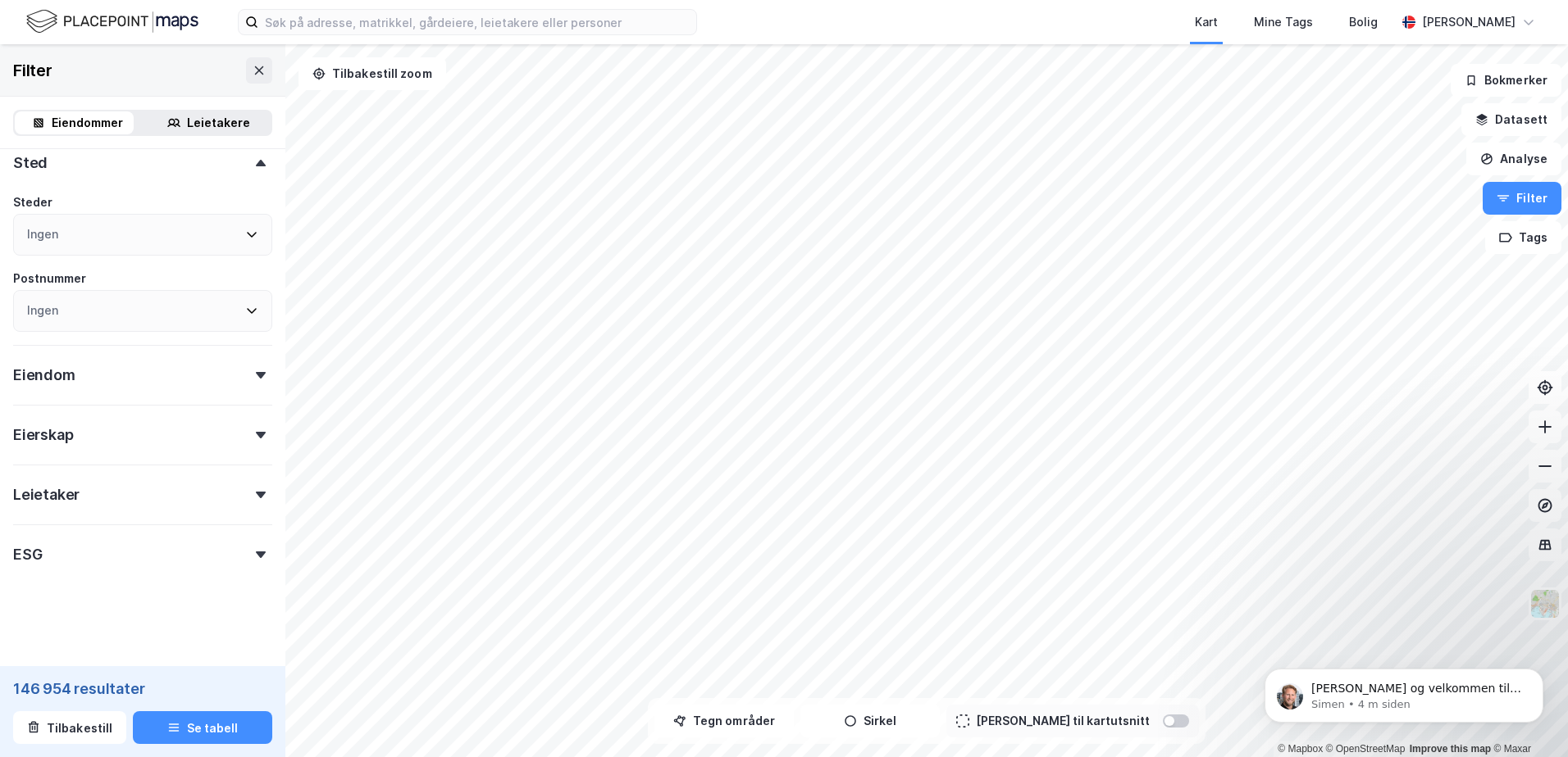
click at [284, 447] on div "© Mapbox © OpenStreetMap Improve this map © Maxar Filter Eiendommer Leietakere …" at bounding box center [784, 401] width 1568 height 713
click at [83, 322] on div "Ingen" at bounding box center [142, 310] width 259 height 42
click at [45, 303] on div "Ingen" at bounding box center [43, 310] width 31 height 20
click at [49, 305] on div "Ingen" at bounding box center [43, 310] width 31 height 20
click at [94, 317] on div "Ingen" at bounding box center [142, 310] width 259 height 42
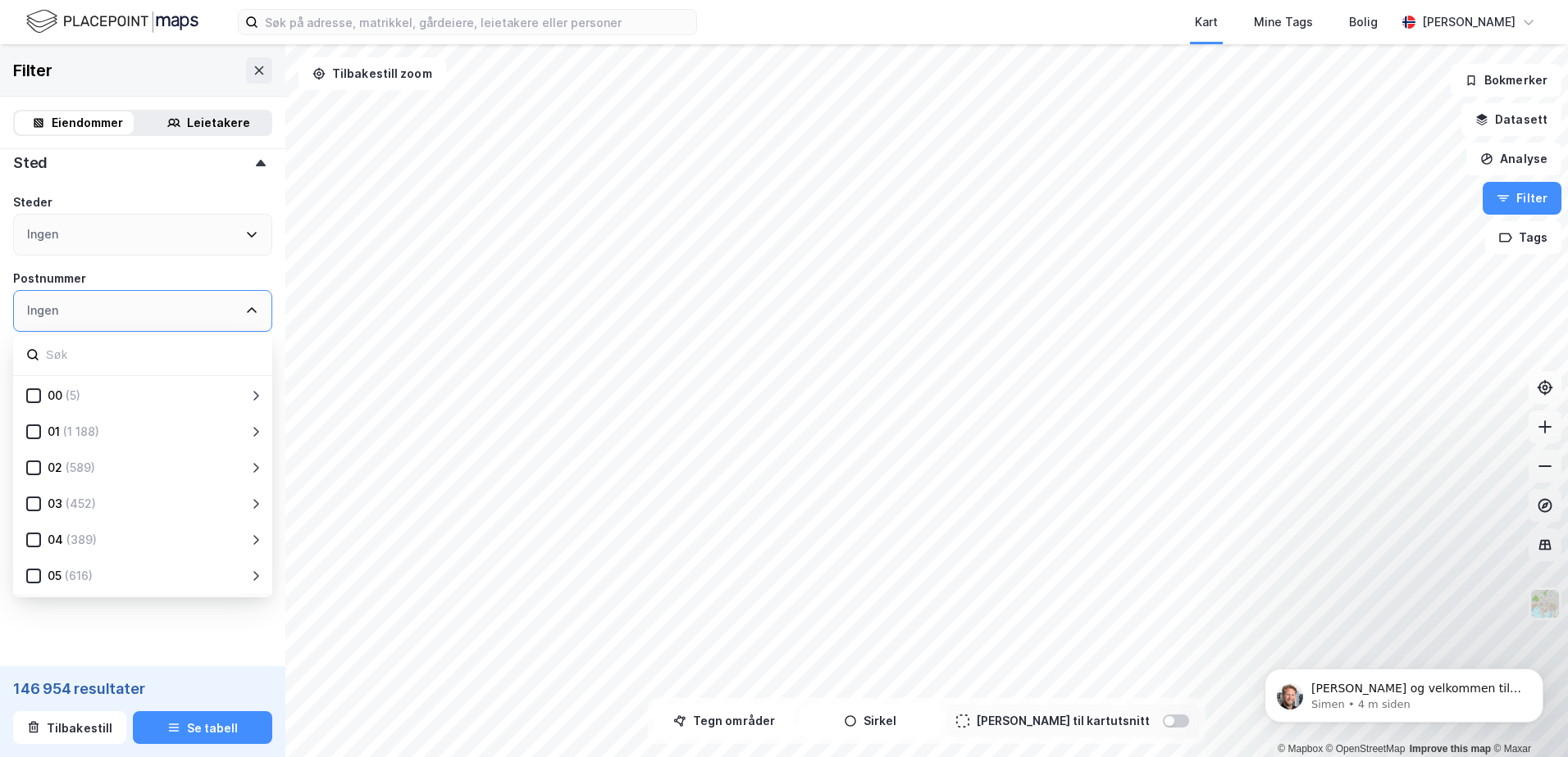
click at [119, 281] on div "Postnummer" at bounding box center [142, 278] width 259 height 20
click at [114, 302] on div "Ingen" at bounding box center [142, 310] width 259 height 42
click at [68, 358] on input at bounding box center [151, 355] width 215 height 22
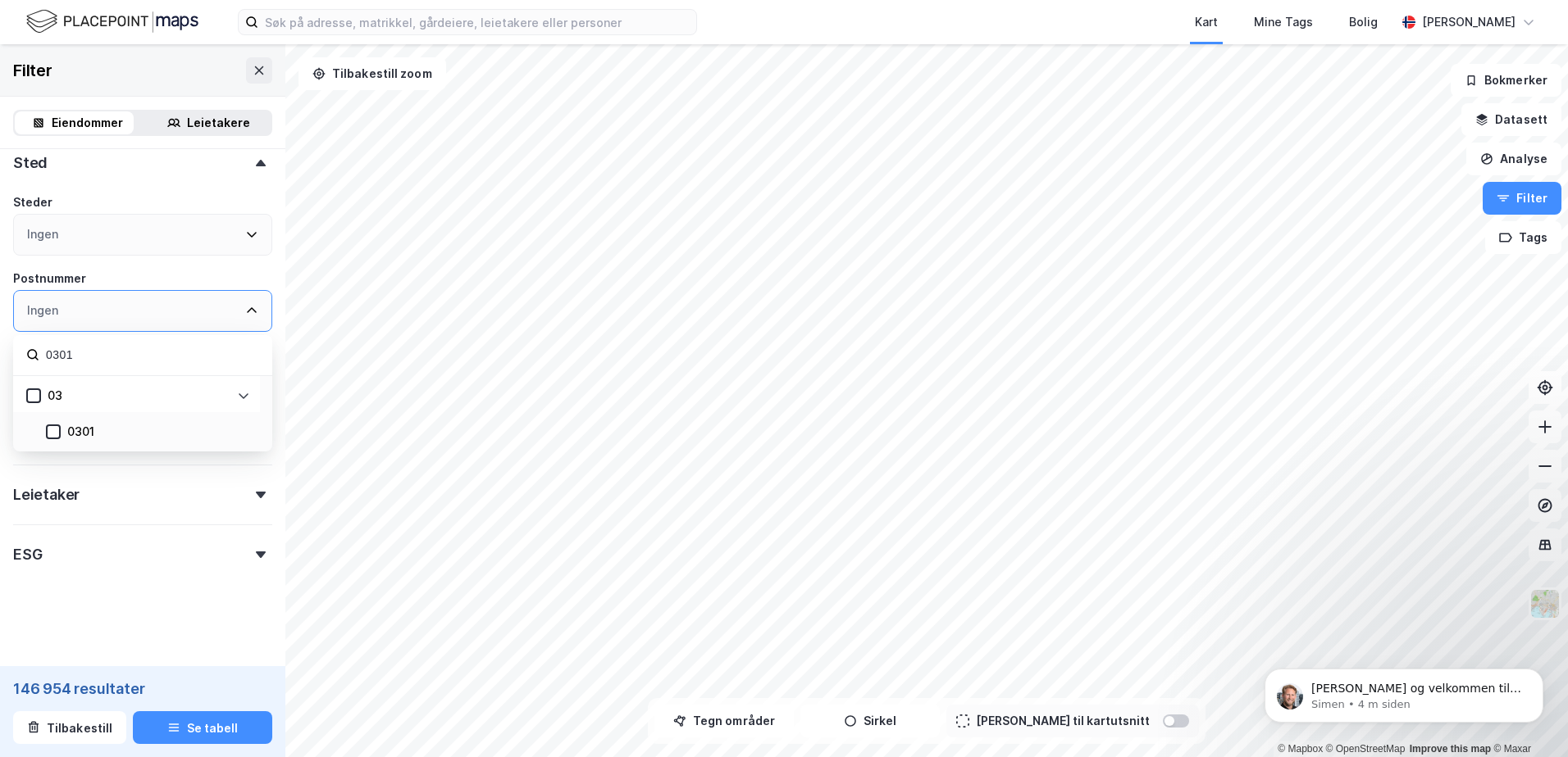
type input "0301"
click at [69, 446] on div "0301" at bounding box center [136, 430] width 246 height 36
click at [94, 435] on div "0301" at bounding box center [81, 431] width 27 height 20
click at [88, 353] on input "0301" at bounding box center [151, 355] width 215 height 22
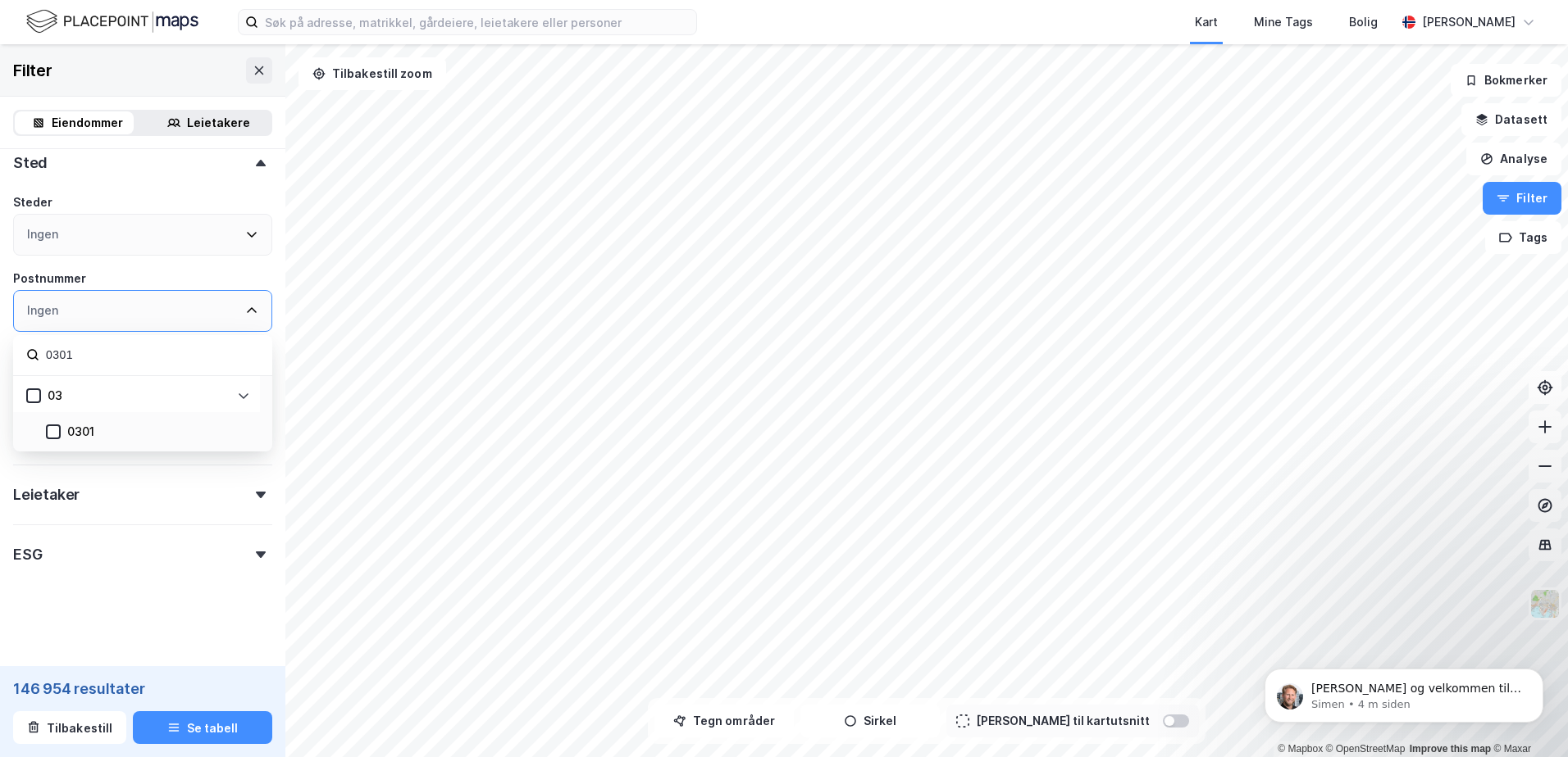
click at [38, 229] on div "Ingen" at bounding box center [43, 234] width 31 height 20
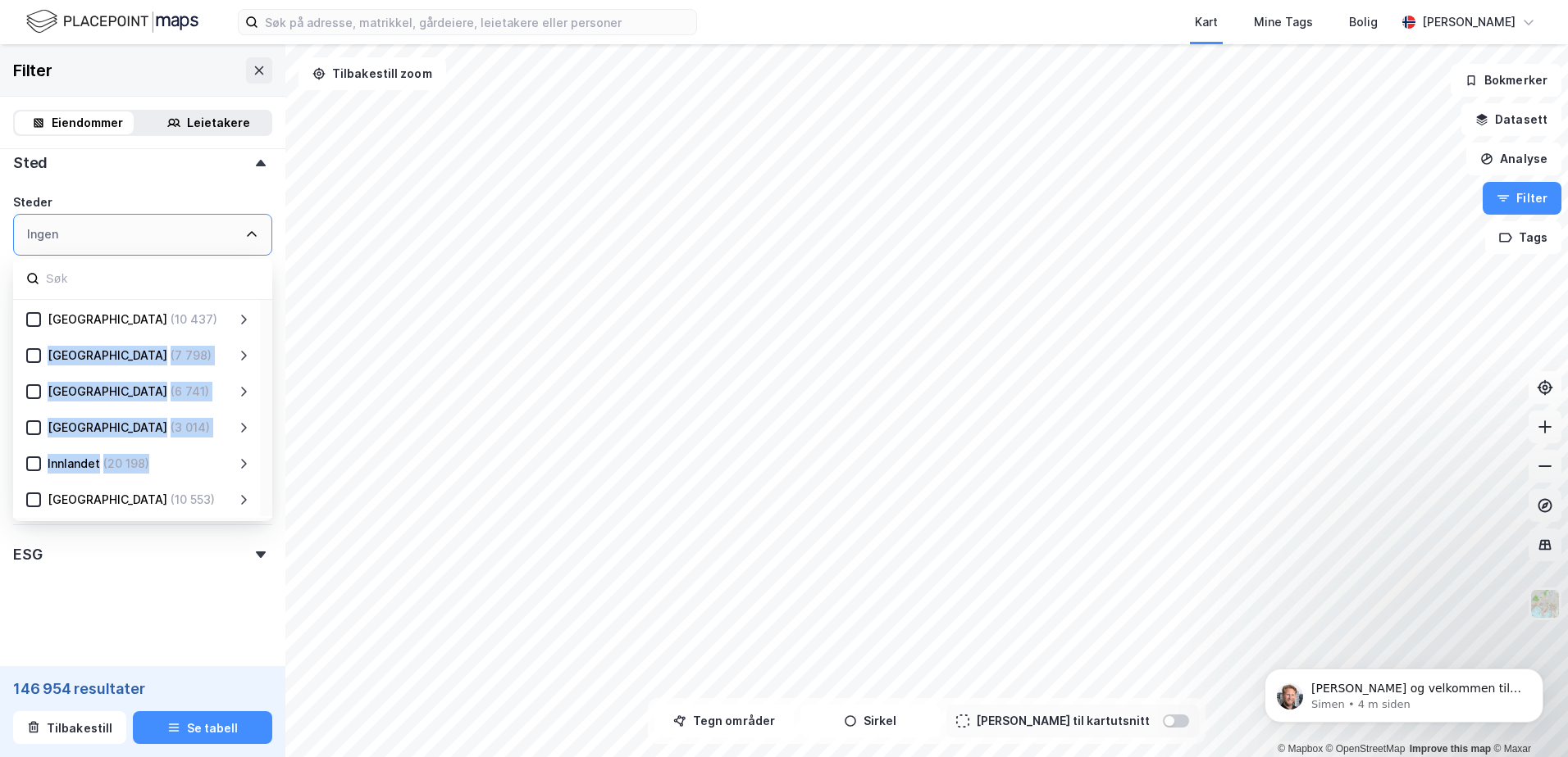
drag, startPoint x: 176, startPoint y: 477, endPoint x: 171, endPoint y: 328, distance: 149.1
click at [171, 328] on div "[GEOGRAPHIC_DATA] (10 437) [GEOGRAPHIC_DATA] (7 798) [GEOGRAPHIC_DATA] (6 741) …" at bounding box center [142, 409] width 259 height 218
drag, startPoint x: 155, startPoint y: 502, endPoint x: 141, endPoint y: 253, distance: 249.4
click at [141, 253] on div "[GEOGRAPHIC_DATA] (10 437) [GEOGRAPHIC_DATA] (7 798) [GEOGRAPHIC_DATA] (6 741) …" at bounding box center [142, 234] width 259 height 42
click at [128, 278] on input at bounding box center [151, 279] width 215 height 22
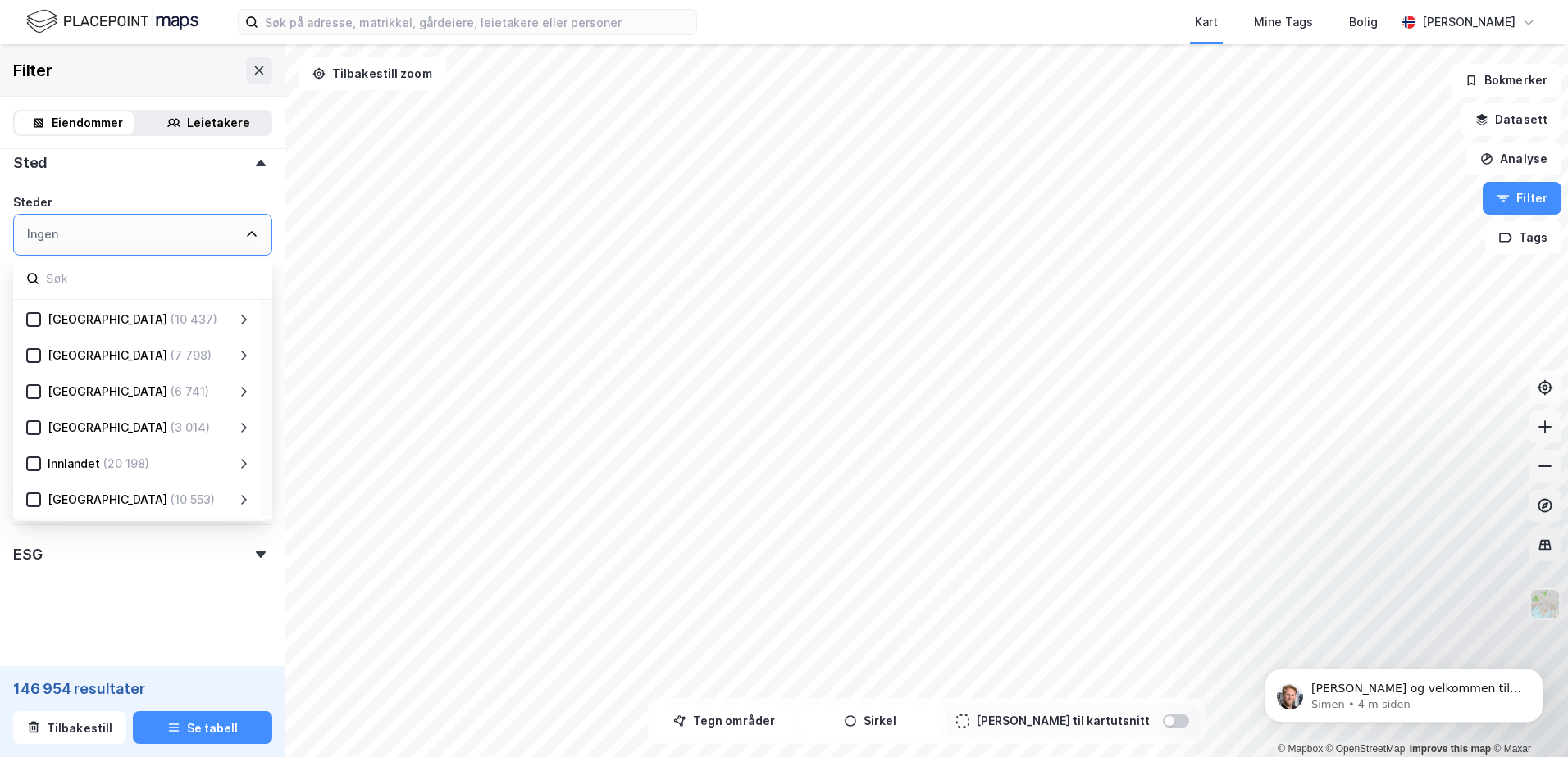
click at [36, 234] on div "Ingen" at bounding box center [43, 234] width 31 height 20
click at [246, 234] on icon at bounding box center [251, 234] width 9 height 6
click at [245, 235] on icon at bounding box center [251, 234] width 13 height 13
click at [68, 278] on input at bounding box center [151, 279] width 215 height 22
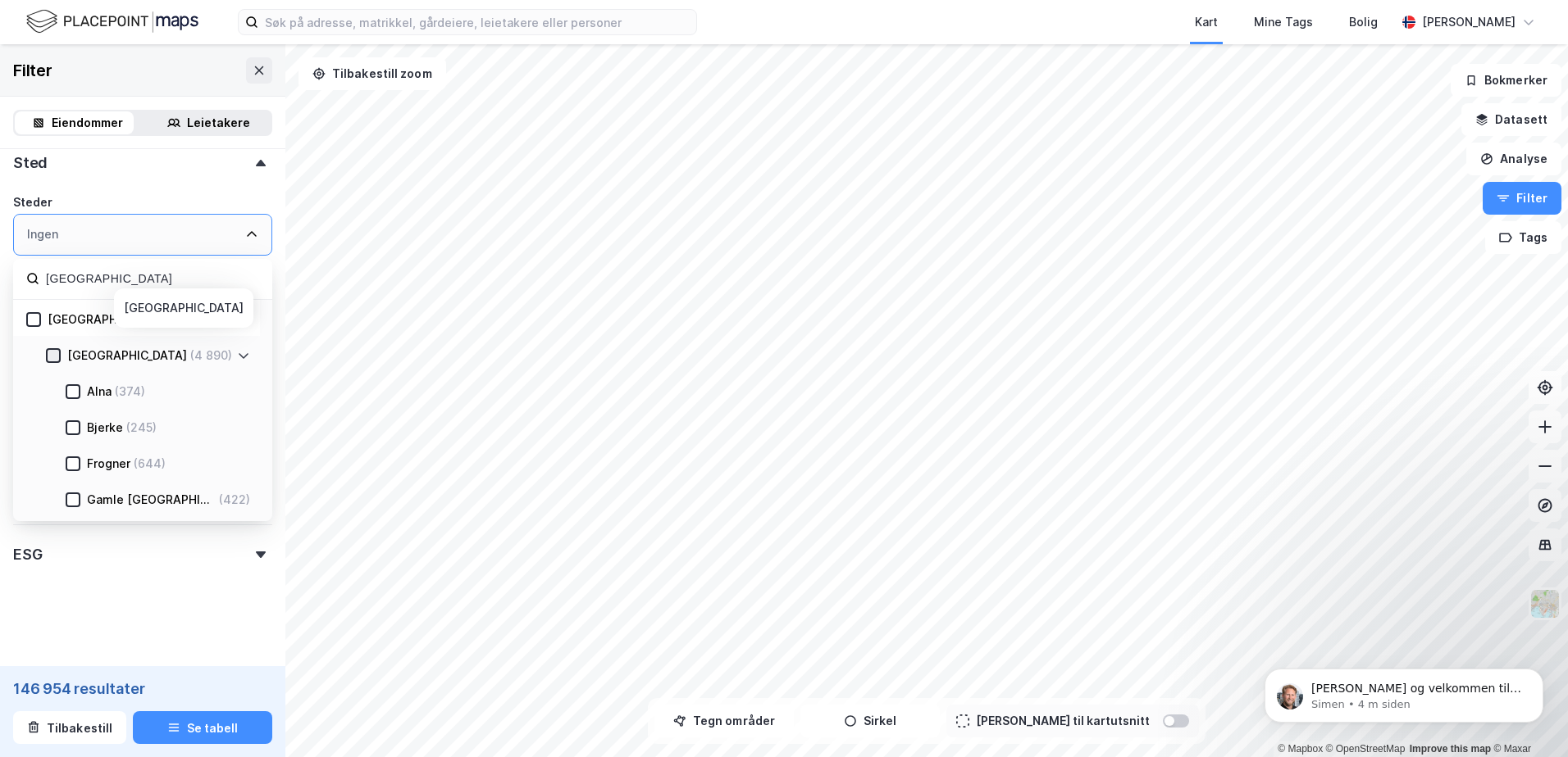
type input "[GEOGRAPHIC_DATA]"
click at [57, 356] on icon at bounding box center [53, 355] width 11 height 11
click at [69, 390] on icon at bounding box center [73, 391] width 11 height 11
click at [72, 426] on icon at bounding box center [73, 427] width 11 height 11
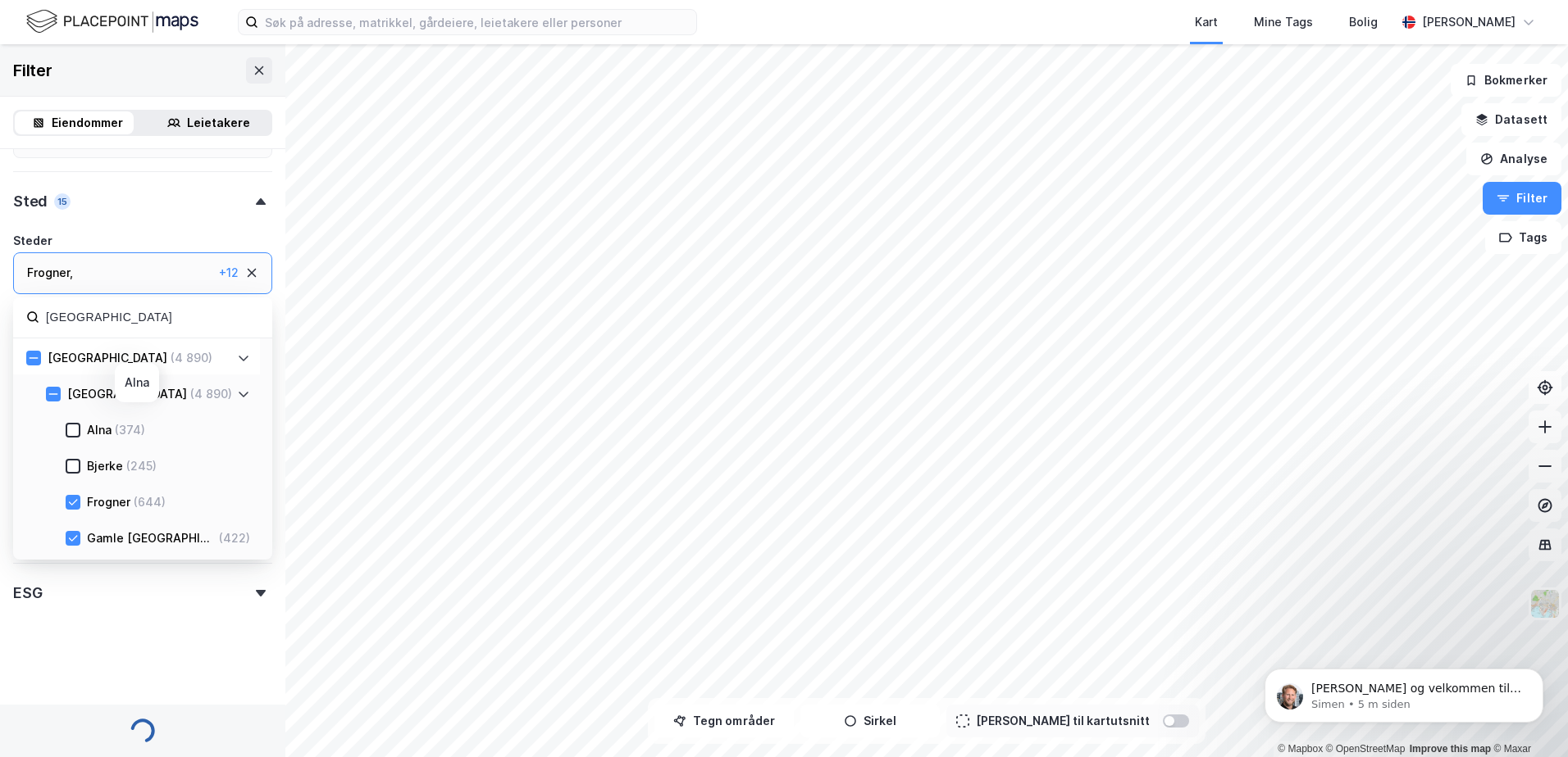
scroll to position [314, 0]
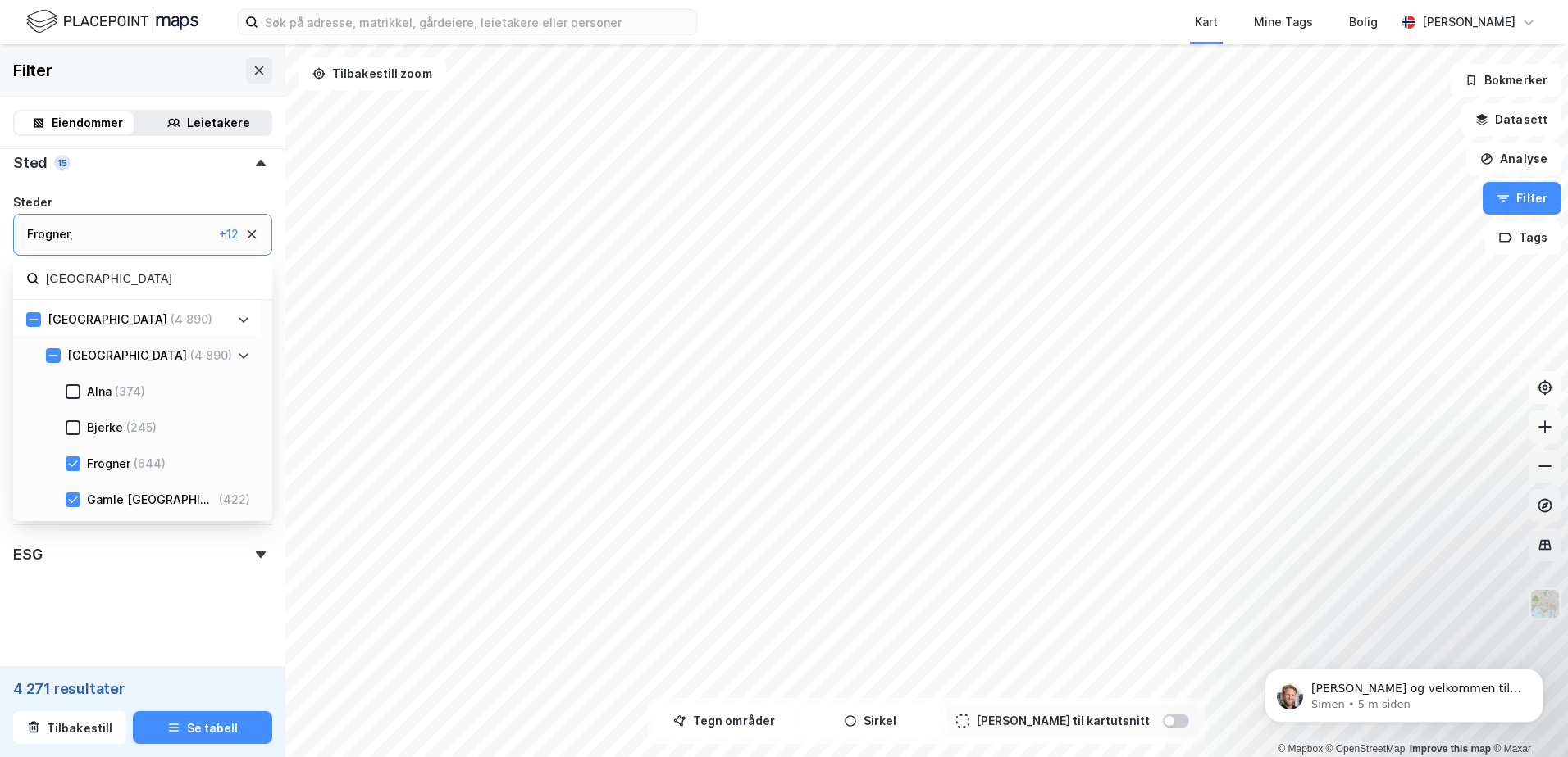
click at [76, 270] on div "[PERSON_NAME] ..." at bounding box center [51, 280] width 49 height 20
click at [221, 233] on div "+ 12" at bounding box center [229, 234] width 20 height 20
click at [219, 236] on div "+ 12" at bounding box center [229, 234] width 20 height 20
click at [219, 240] on div "+ 12" at bounding box center [229, 234] width 20 height 20
click at [219, 230] on div "+ 12" at bounding box center [229, 234] width 20 height 20
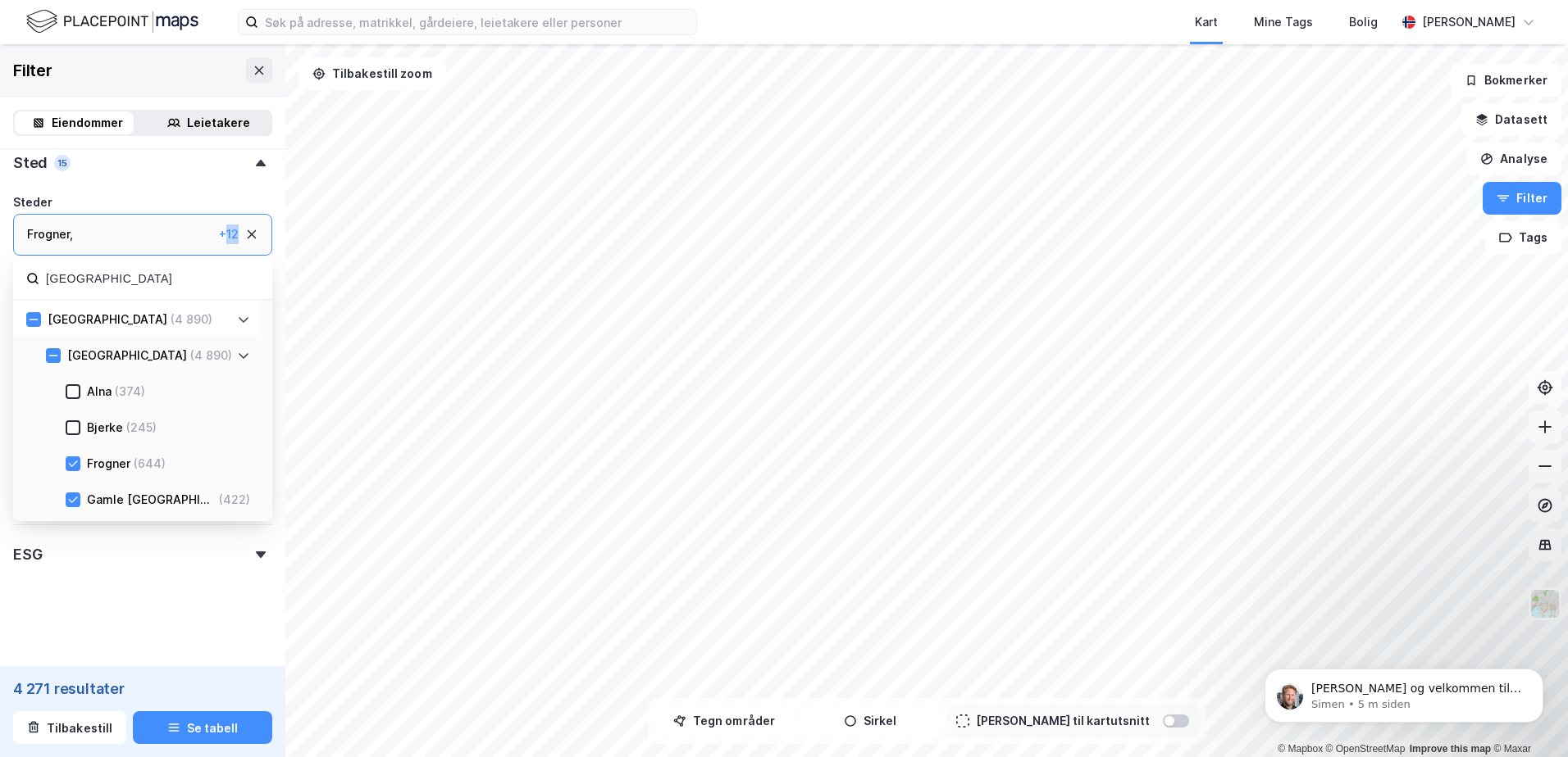
click at [219, 230] on div "+ 12" at bounding box center [229, 234] width 20 height 20
click at [220, 235] on div "+ 12" at bounding box center [229, 234] width 20 height 20
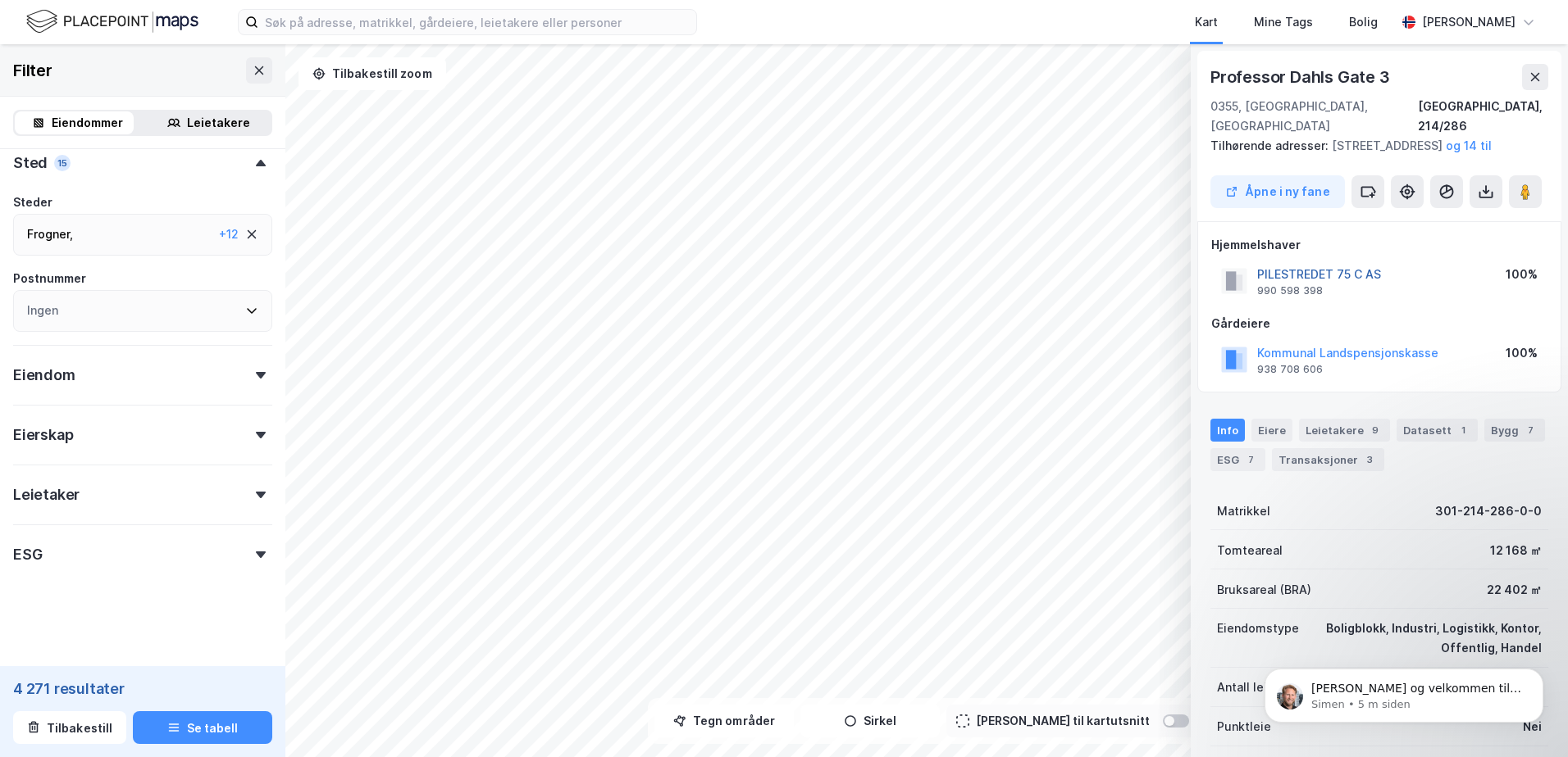
click at [0, 0] on button "PILESTREDET 75 C AS" at bounding box center [0, 0] width 0 height 0
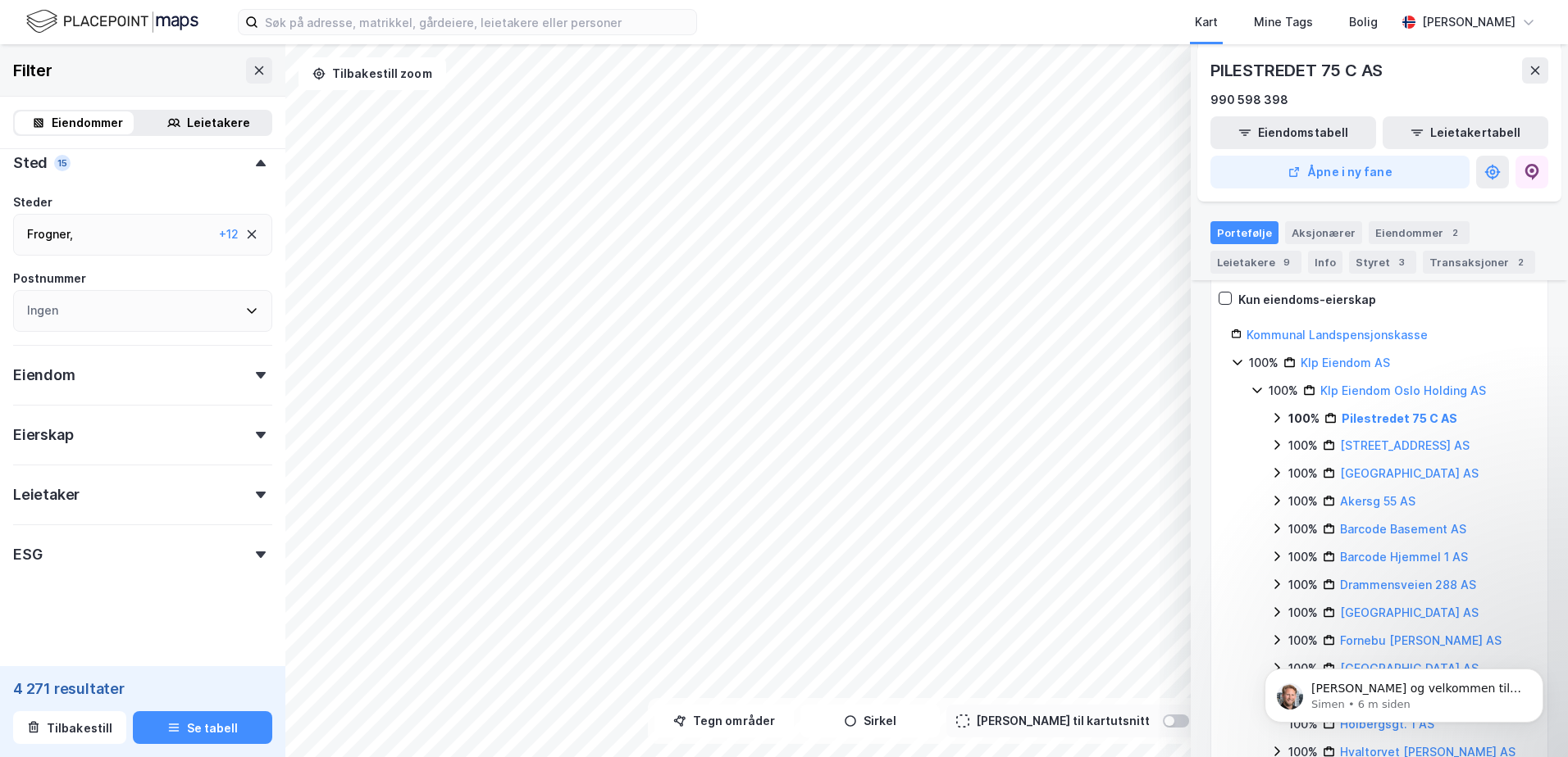
scroll to position [235, 0]
click at [1280, 409] on icon at bounding box center [1277, 413] width 6 height 9
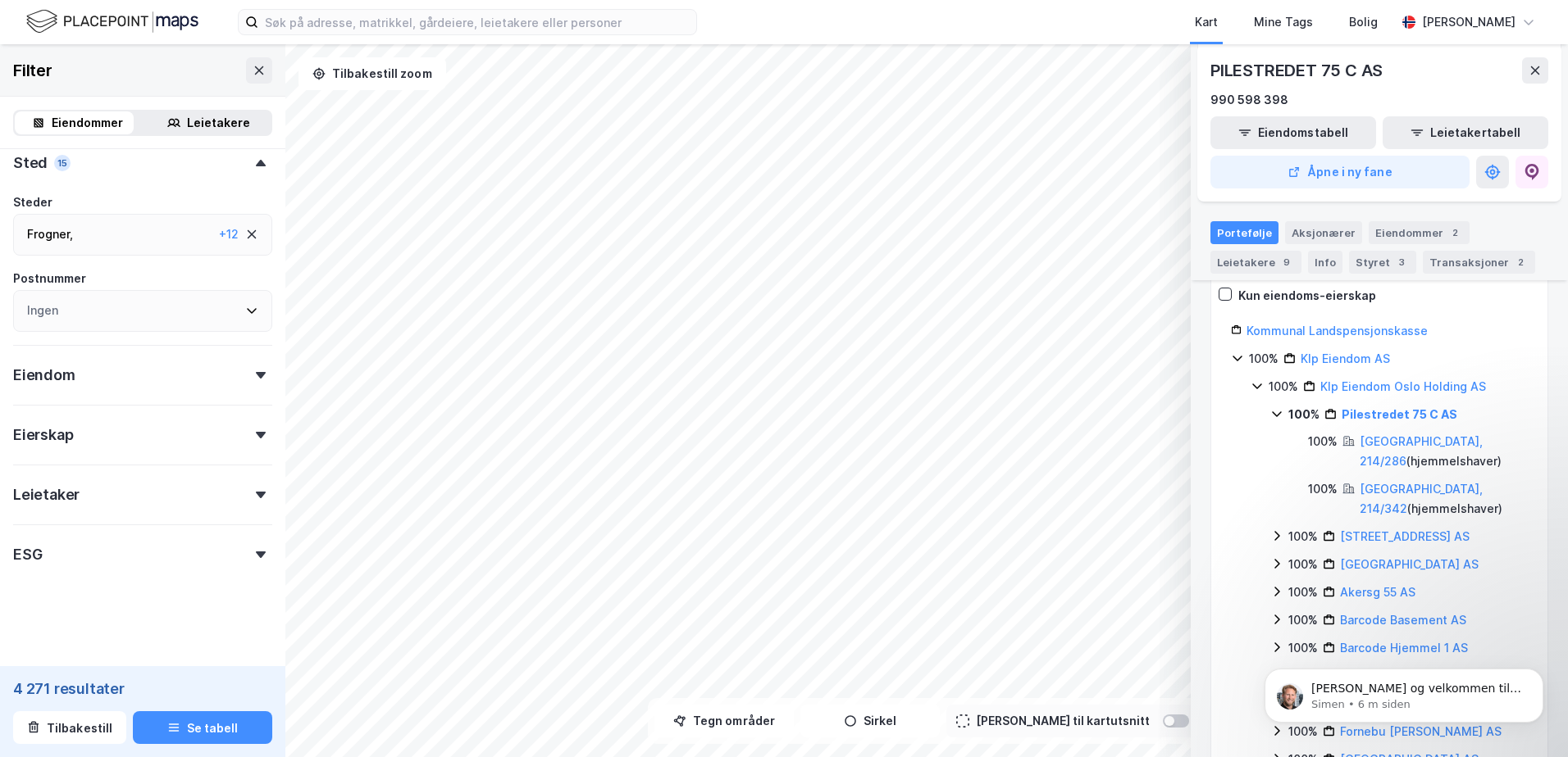
click at [1280, 411] on icon at bounding box center [1276, 414] width 9 height 6
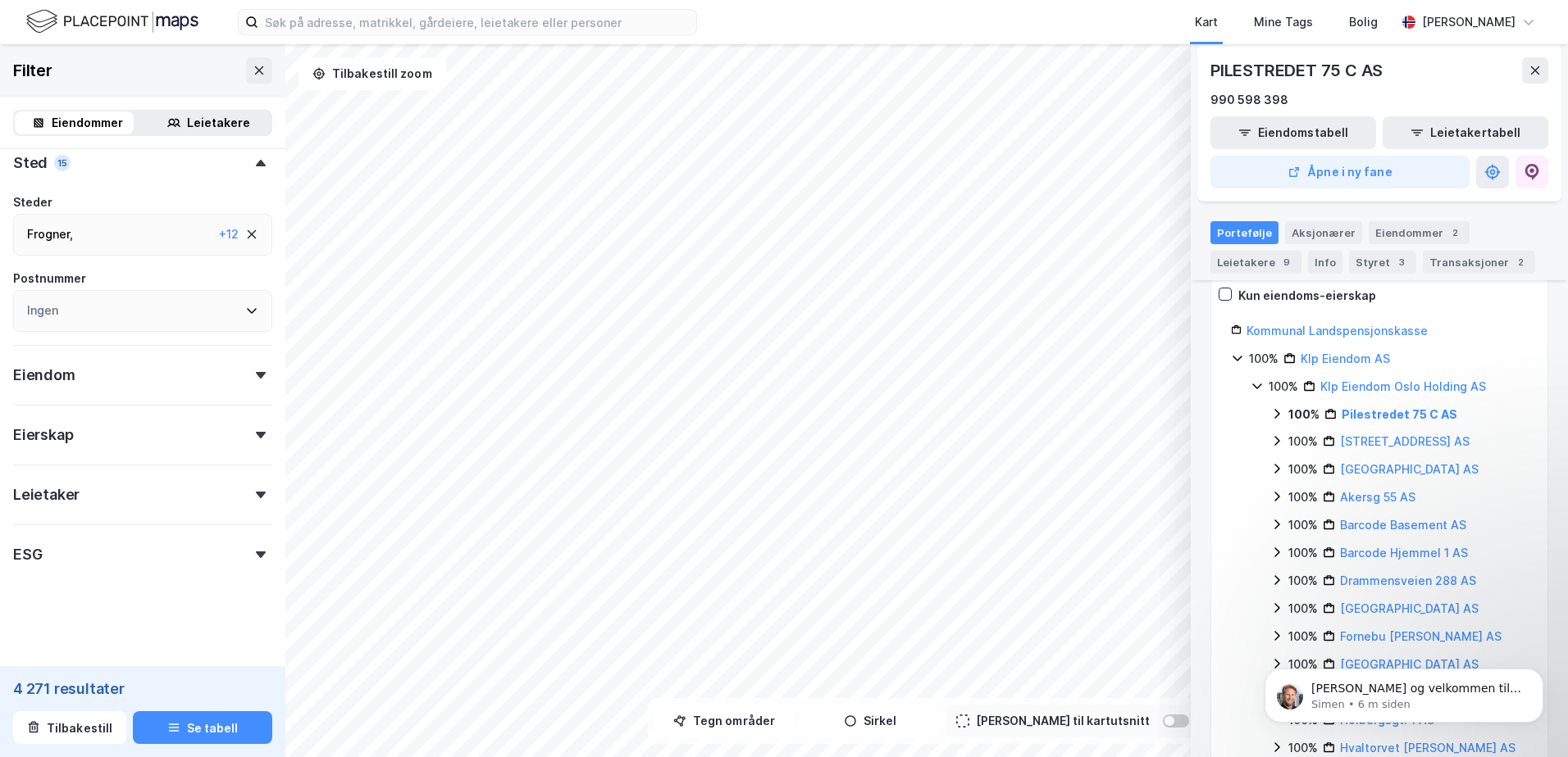
click at [1280, 409] on icon at bounding box center [1277, 413] width 6 height 9
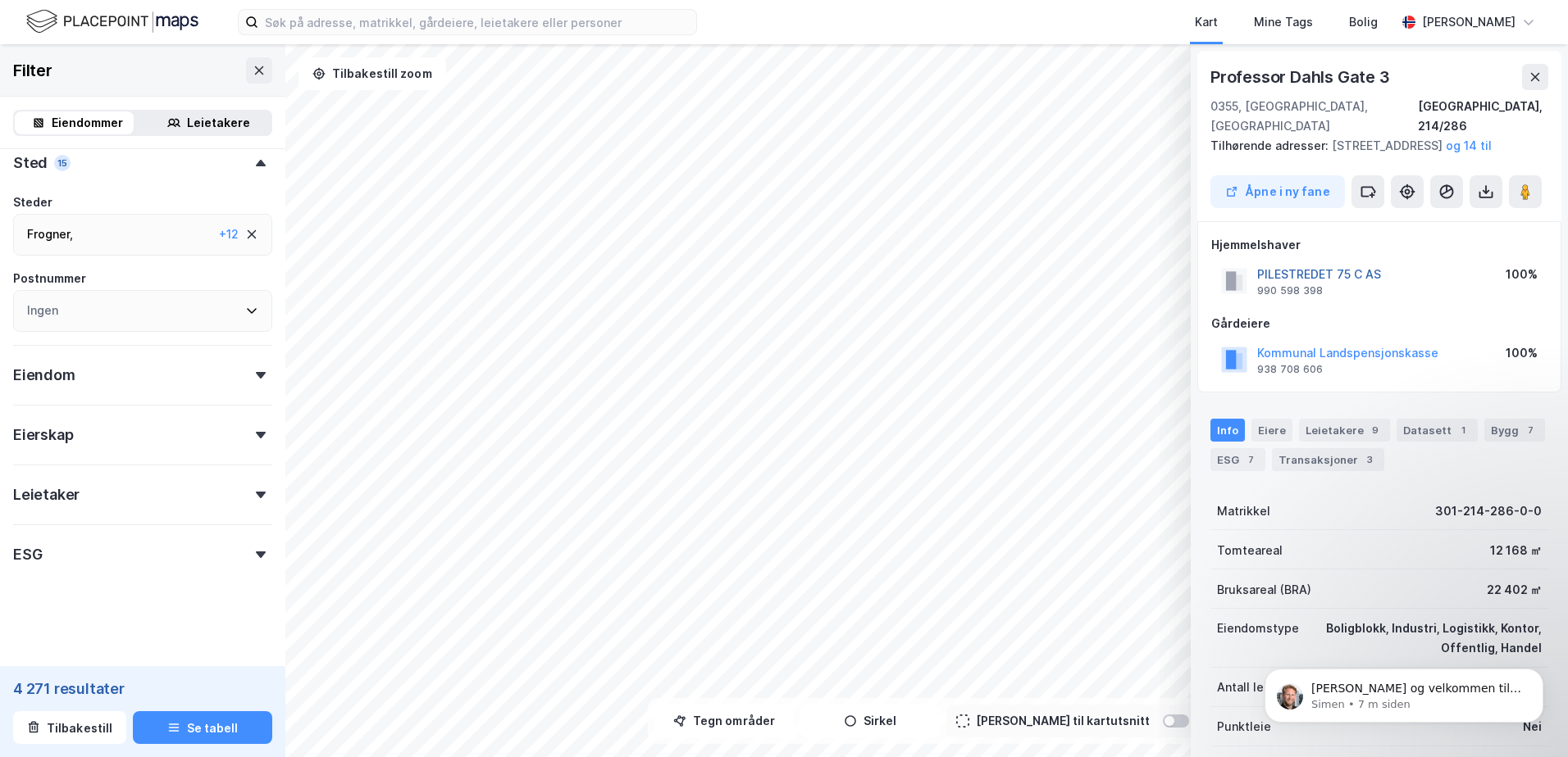
click at [0, 0] on button "PILESTREDET 75 C AS" at bounding box center [0, 0] width 0 height 0
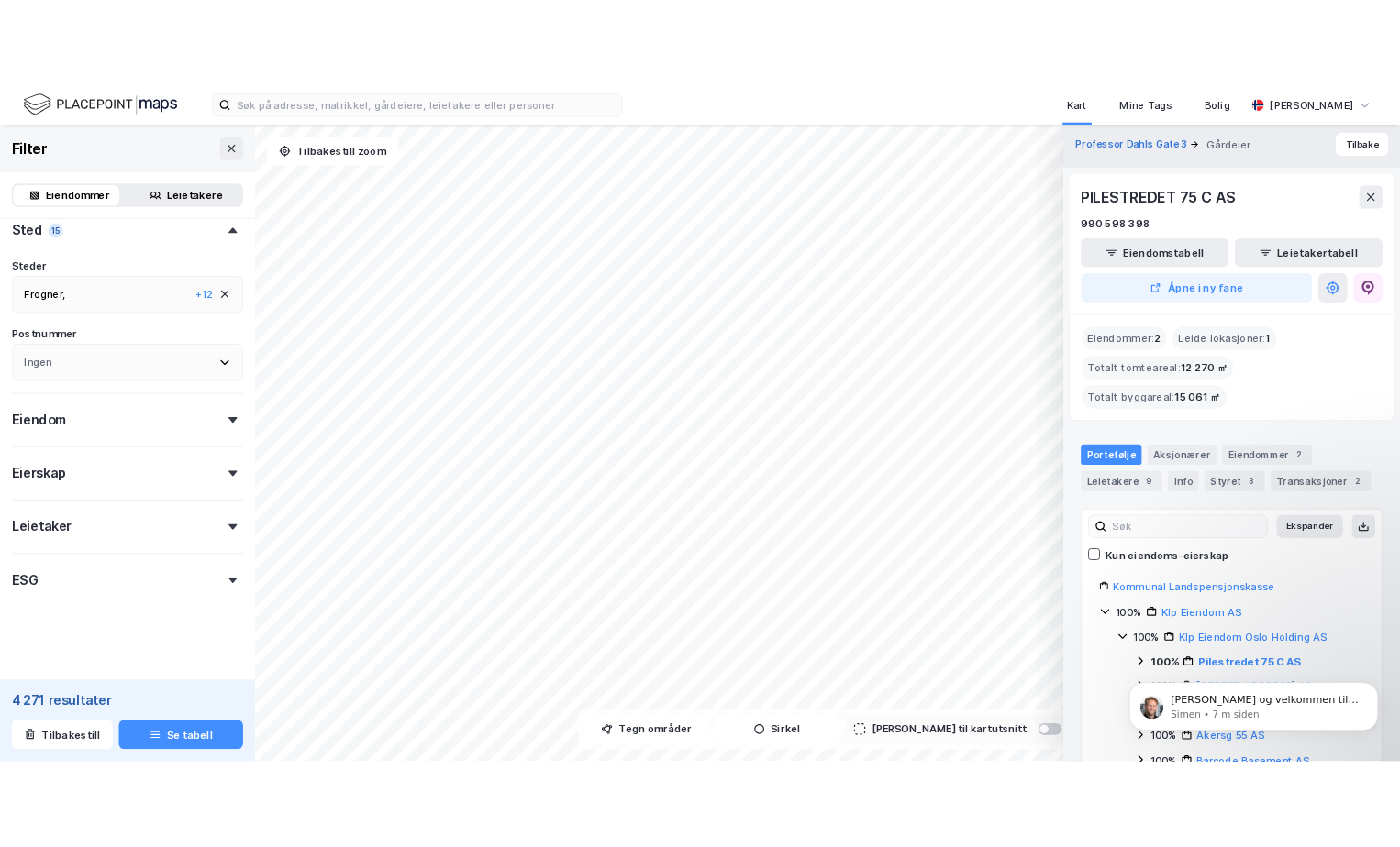
scroll to position [0, 0]
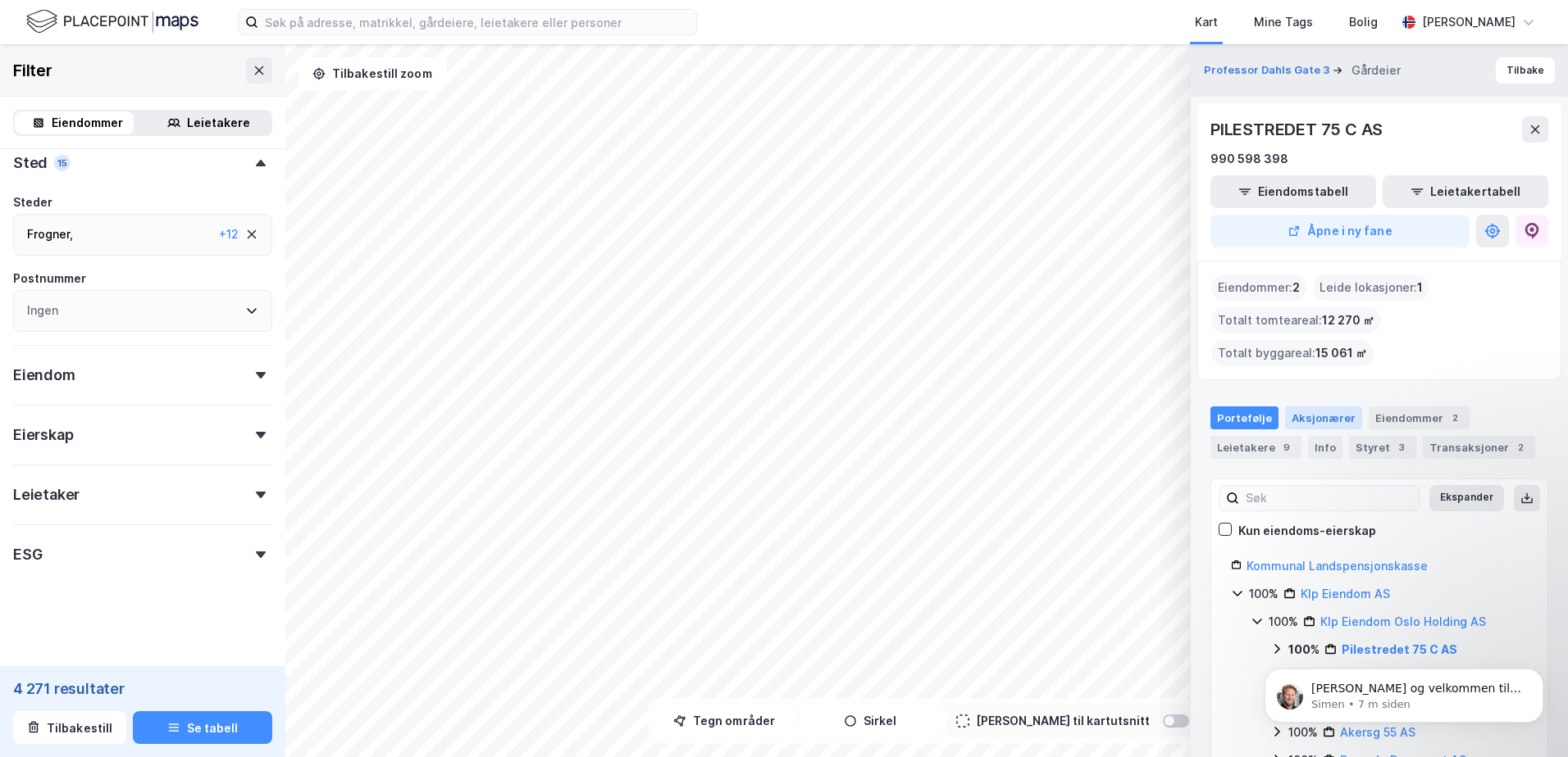
click at [1325, 406] on div "Aksjonærer" at bounding box center [1323, 417] width 77 height 23
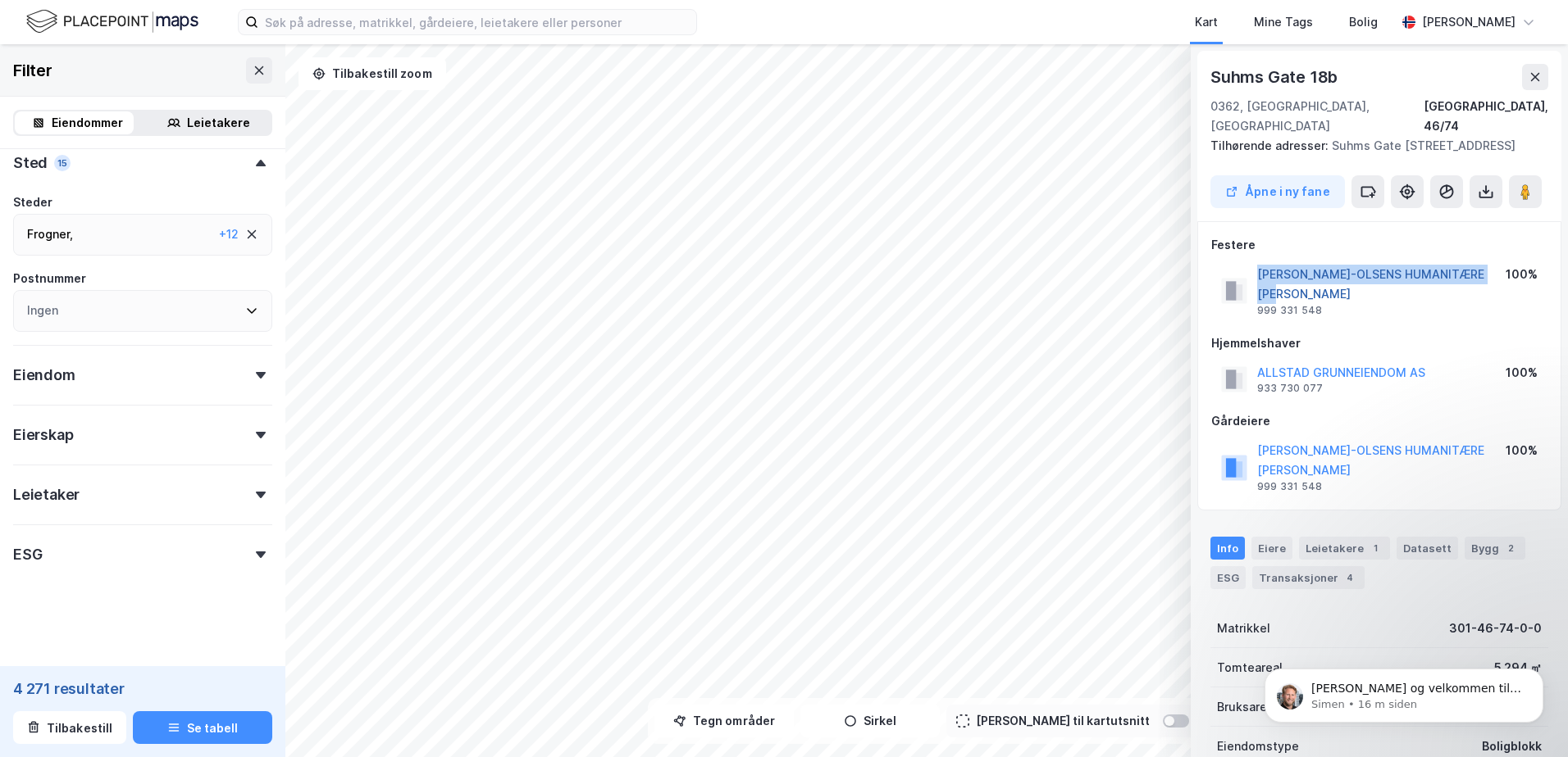
drag, startPoint x: 1252, startPoint y: 274, endPoint x: 1493, endPoint y: 275, distance: 241.0
click at [1493, 275] on div "[PERSON_NAME] HUMANITÆRE [PERSON_NAME] 999 331 548" at bounding box center [1363, 290] width 284 height 52
drag, startPoint x: 1424, startPoint y: 354, endPoint x: 1257, endPoint y: 353, distance: 167.0
click at [1257, 360] on div "ALLSTAD GRUNNEIENDOM AS 933 730 077 100%" at bounding box center [1379, 380] width 336 height 39
copy button "ALLSTAD GRUNNEIENDOM AS"
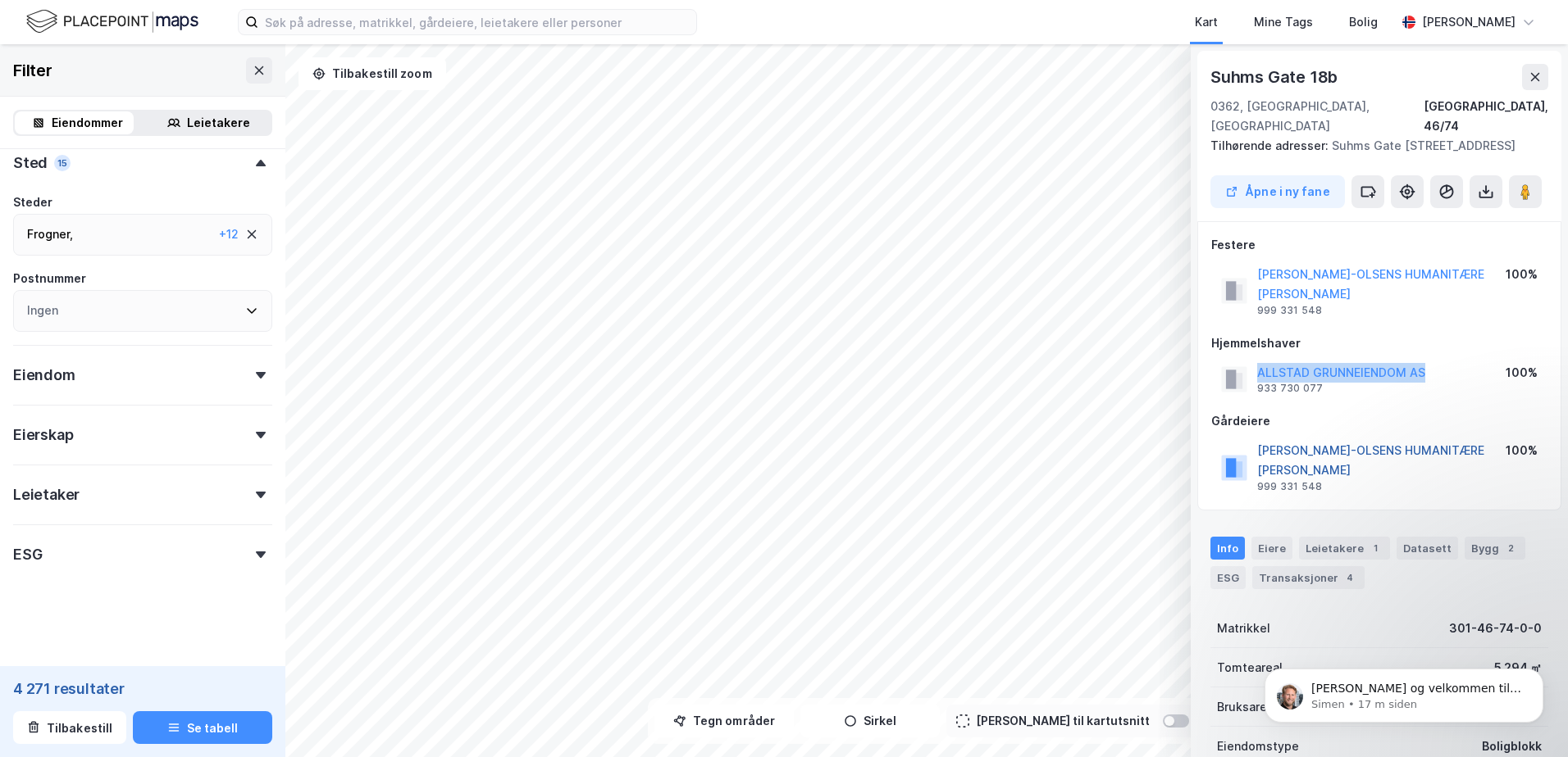
click at [0, 0] on button "[PERSON_NAME]-OLSENS HUMANITÆRE [PERSON_NAME]" at bounding box center [0, 0] width 0 height 0
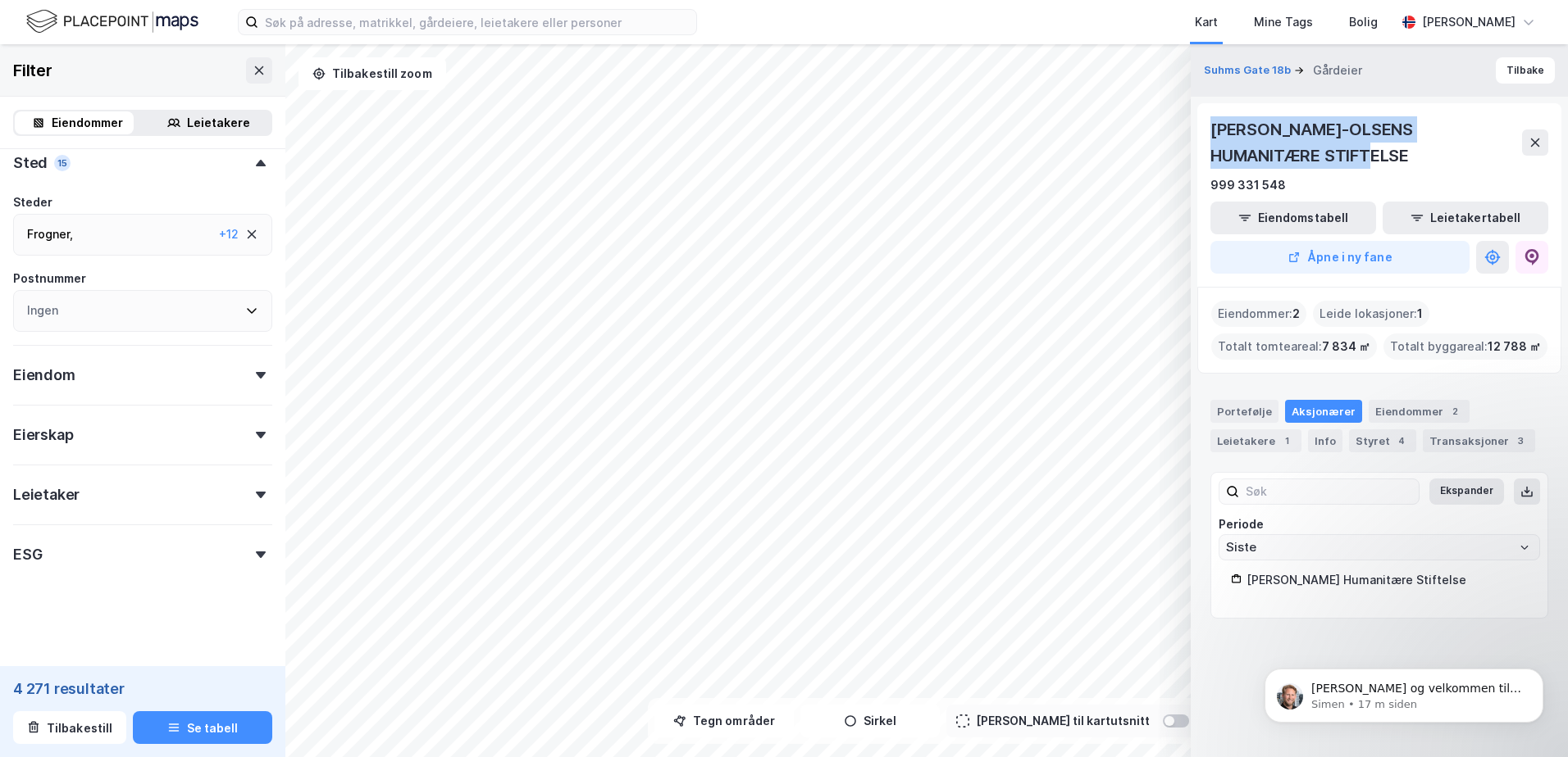
drag, startPoint x: 1300, startPoint y: 154, endPoint x: 1208, endPoint y: 126, distance: 96.2
click at [1208, 126] on div "[PERSON_NAME] HUMANITÆRE STIFTELSE 999 331 548 Eiendomstabell Leietakertabell Å…" at bounding box center [1379, 195] width 364 height 184
copy div "[PERSON_NAME]-OLSENS HUMANITÆRE STIFTELSE"
